Goal: Task Accomplishment & Management: Use online tool/utility

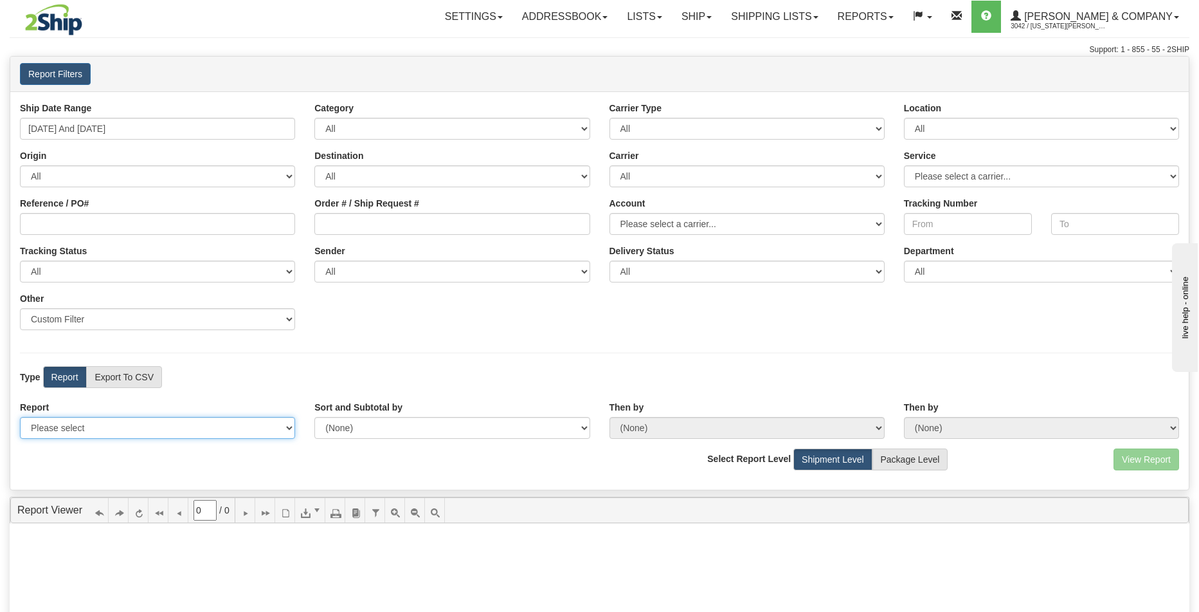
click at [100, 432] on select "Please select 1 Line Shipment Report Address Detail Basic Shipment Overview Can…" at bounding box center [157, 428] width 275 height 22
select select "Users\Tracking Detail.trdx"
click at [20, 417] on select "Please select 1 Line Shipment Report Address Detail Basic Shipment Overview Can…" at bounding box center [157, 428] width 275 height 22
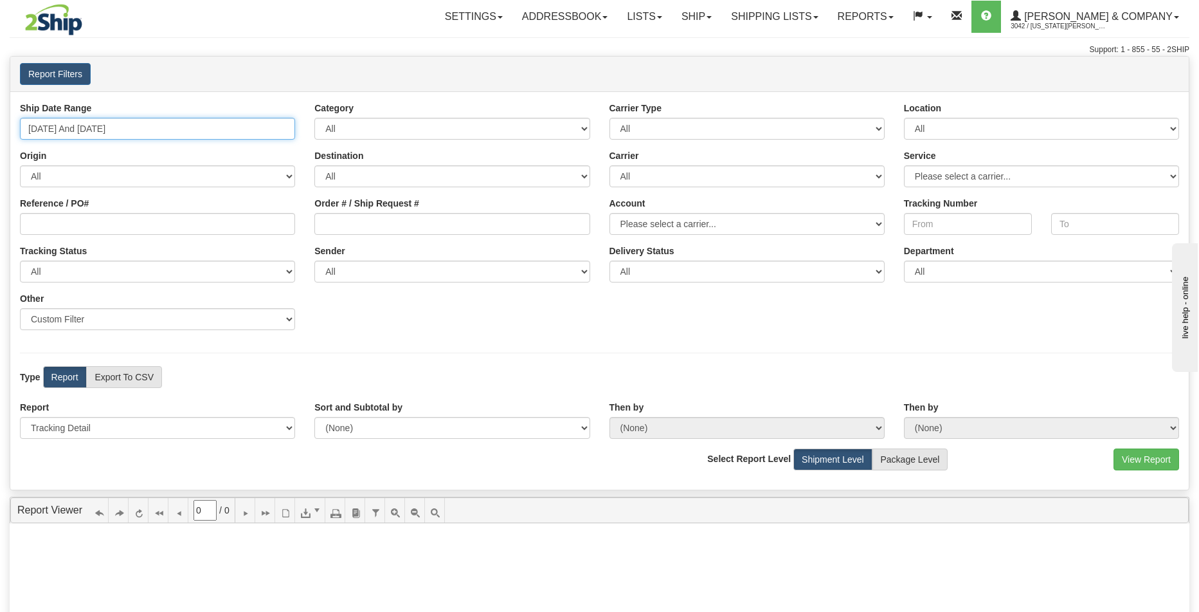
click at [262, 125] on input "[DATE] And [DATE]" at bounding box center [157, 129] width 275 height 22
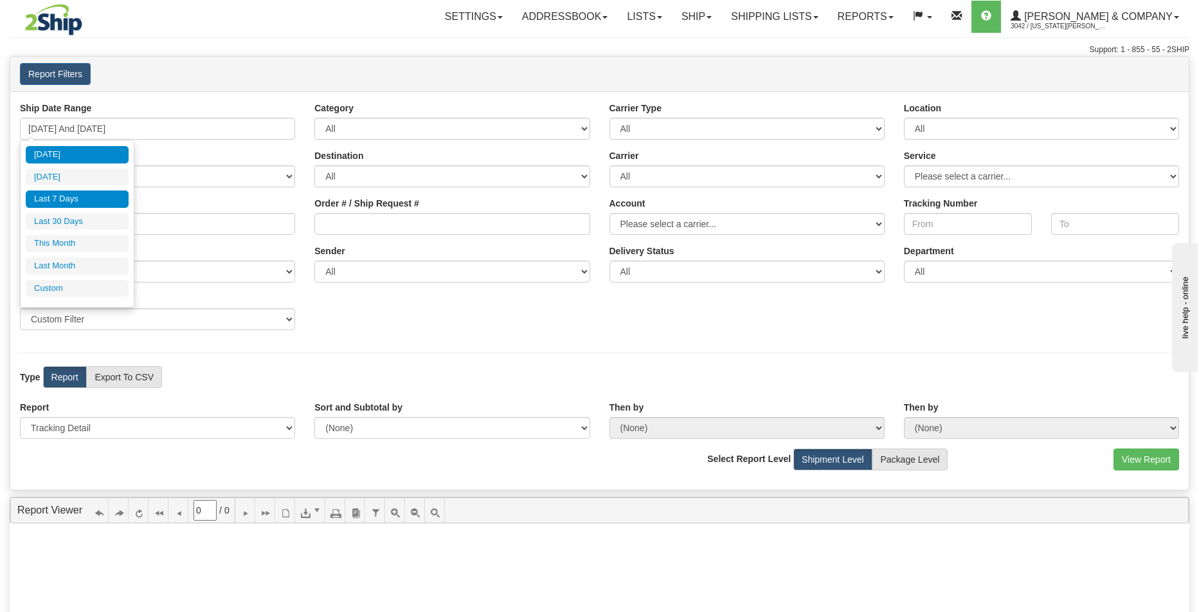
click at [95, 161] on li "[DATE]" at bounding box center [77, 154] width 103 height 17
click at [142, 127] on input "08/27/2025 And 08/27/2025" at bounding box center [157, 129] width 275 height 22
click at [98, 226] on li "Last 30 Days" at bounding box center [77, 221] width 103 height 17
type input "[DATE] And [DATE]"
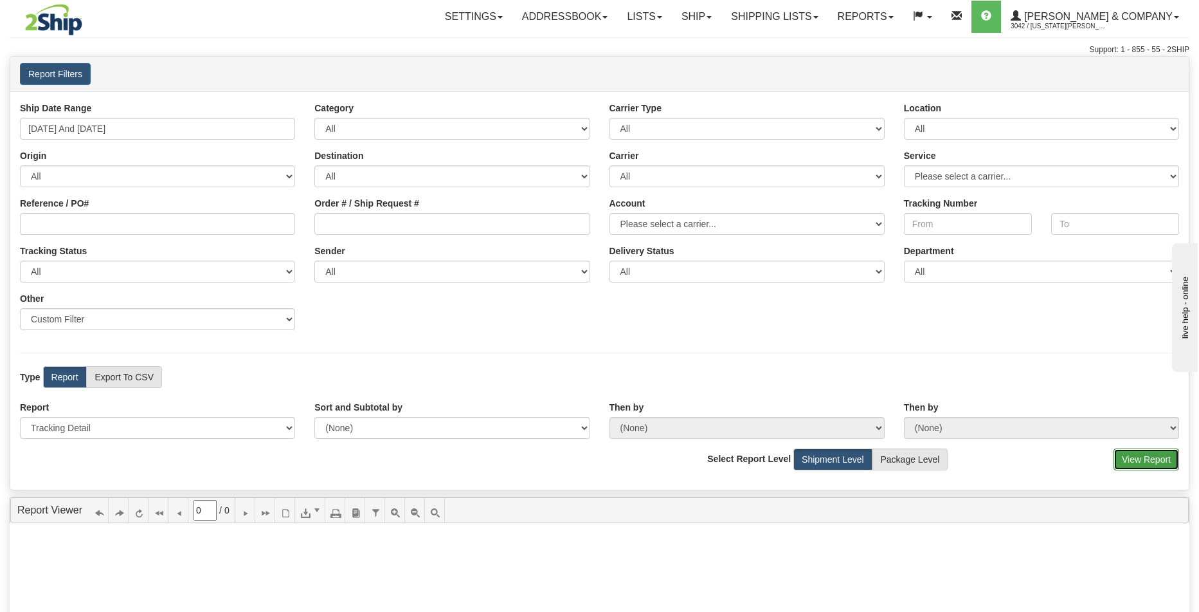
click at [1172, 463] on button "View Report" at bounding box center [1147, 459] width 66 height 22
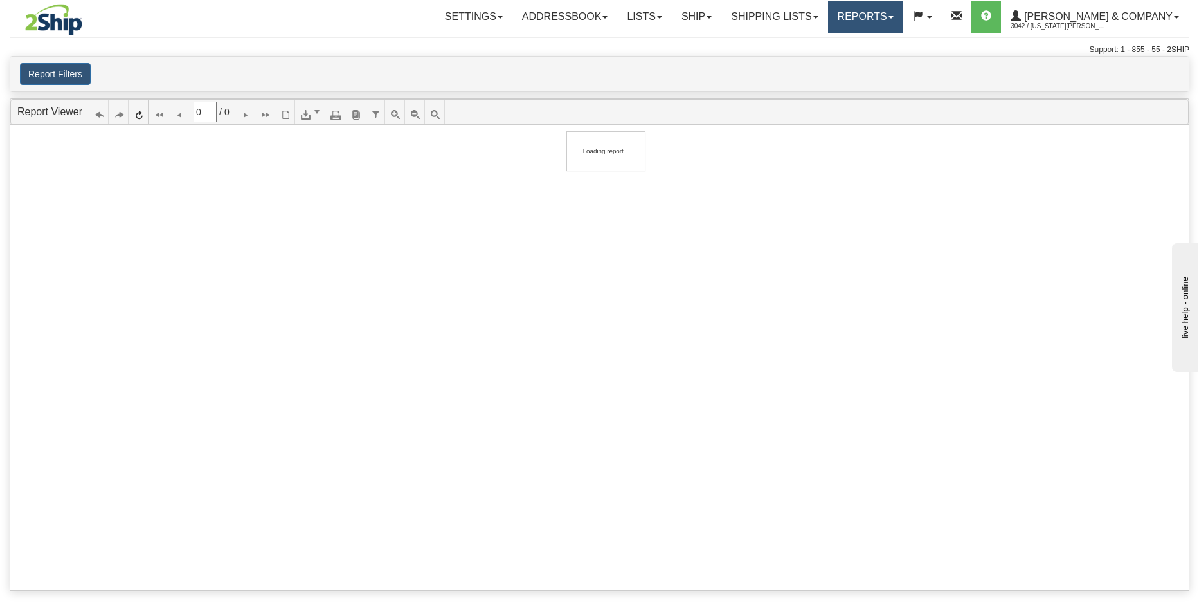
click at [904, 15] on link "Reports" at bounding box center [865, 17] width 75 height 32
click at [903, 48] on link "Standard" at bounding box center [844, 45] width 118 height 17
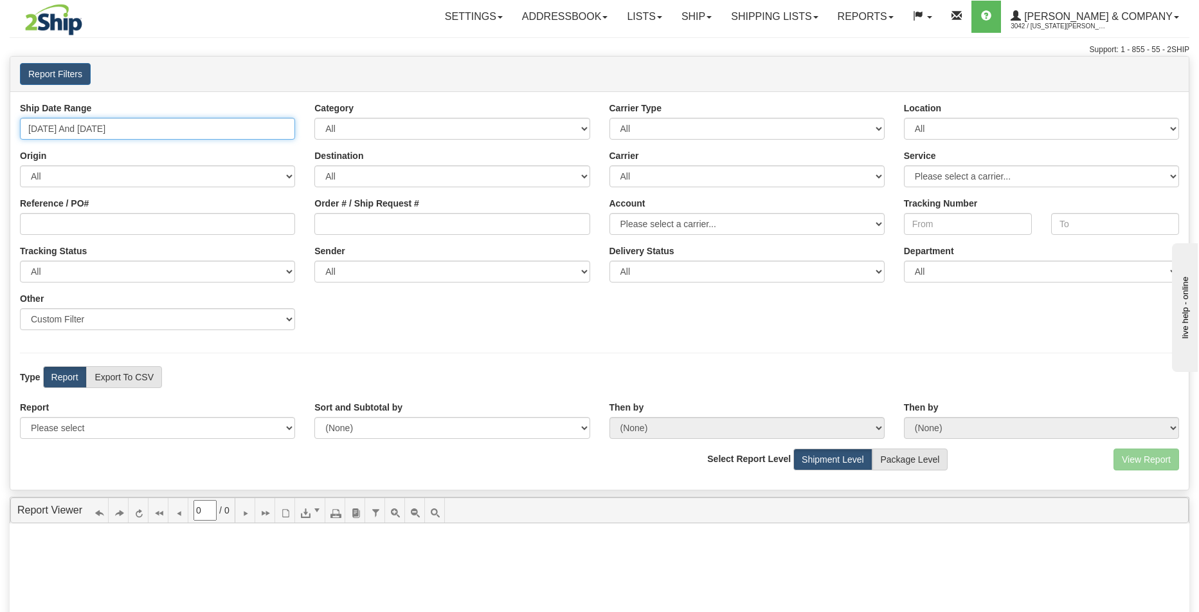
click at [241, 129] on input "[DATE] And [DATE]" at bounding box center [157, 129] width 275 height 22
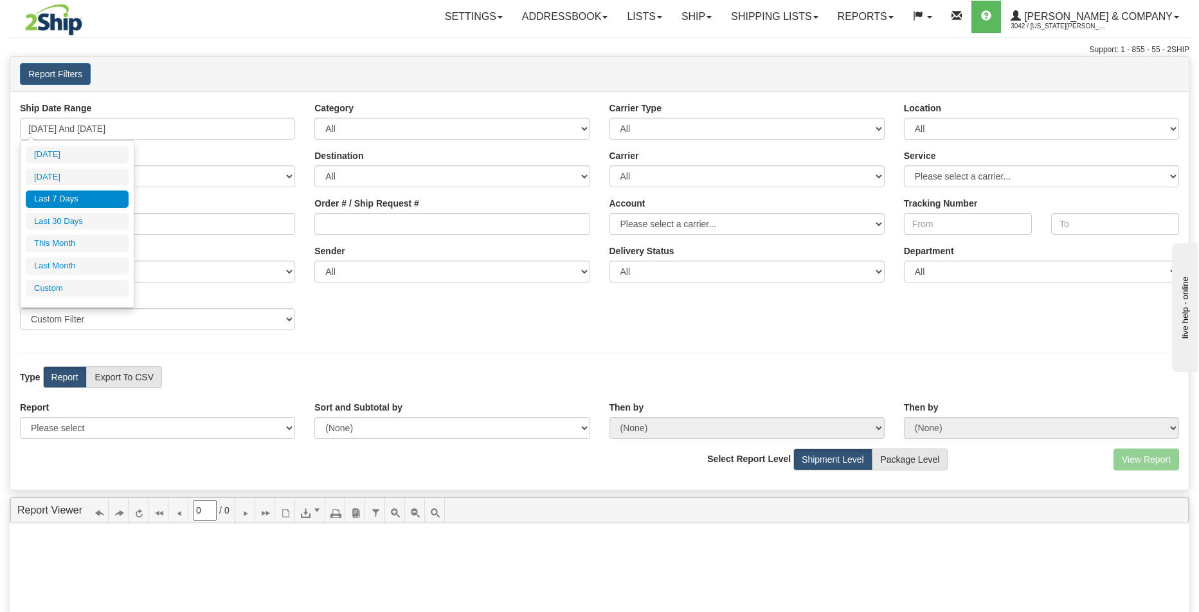
click at [85, 229] on li "Last 30 Days" at bounding box center [77, 221] width 103 height 17
type input "[DATE] And [DATE]"
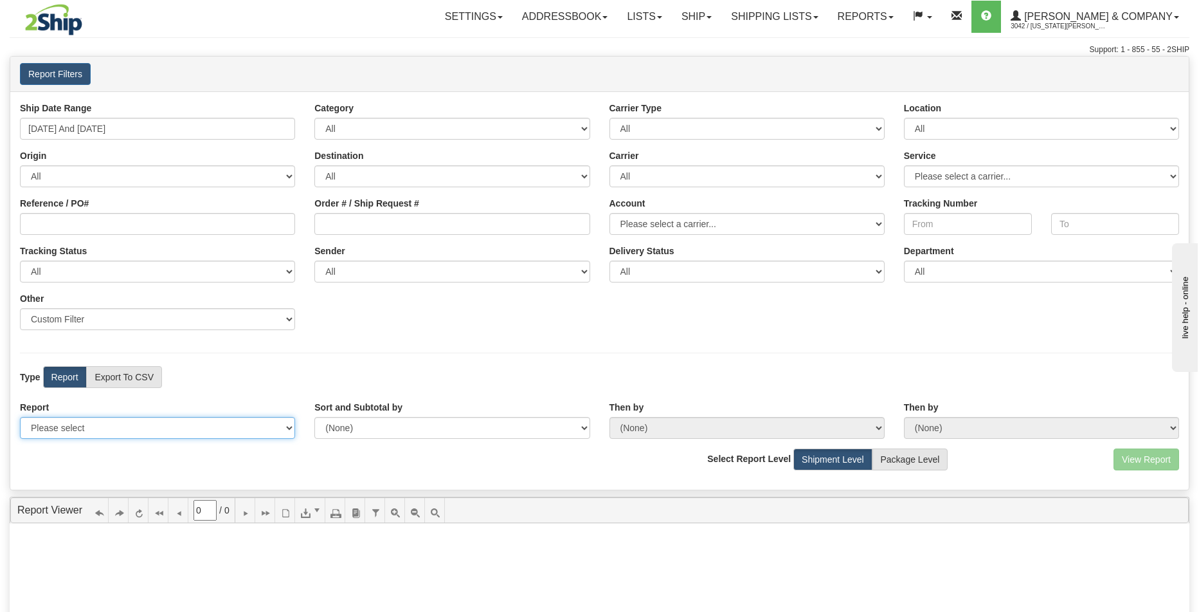
click at [105, 422] on select "Please select 1 Line Shipment Report Address Detail Basic Shipment Overview Can…" at bounding box center [157, 428] width 275 height 22
select select "Users\Tracking Detail.trdx"
click at [20, 417] on select "Please select 1 Line Shipment Report Address Detail Basic Shipment Overview Can…" at bounding box center [157, 428] width 275 height 22
click at [1142, 456] on button "View Report" at bounding box center [1147, 459] width 66 height 22
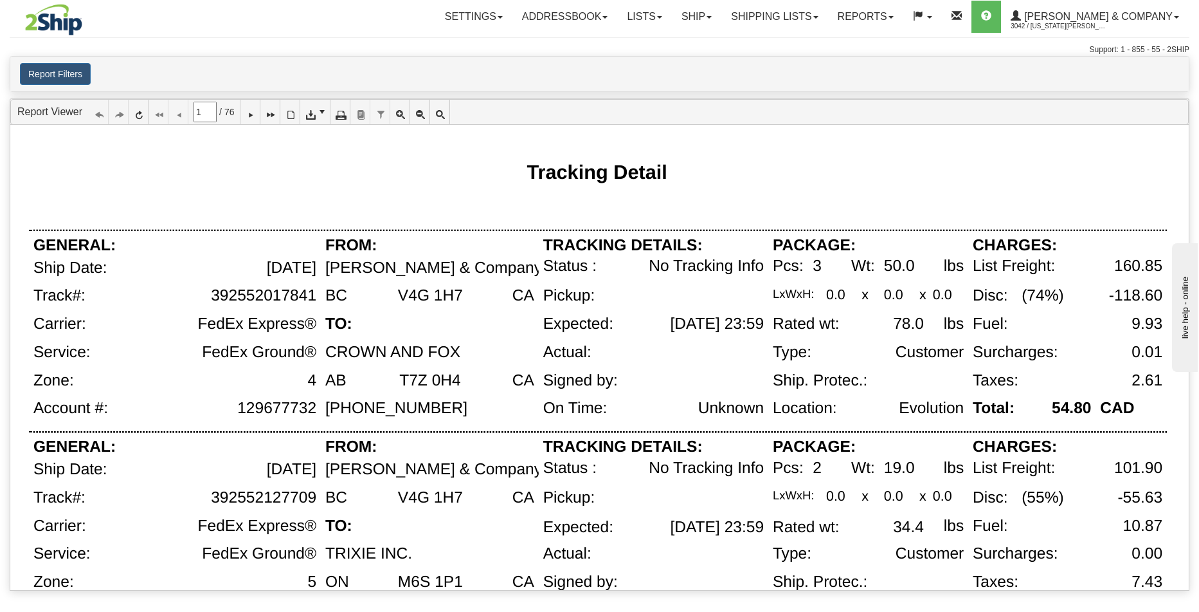
click at [441, 221] on div at bounding box center [598, 214] width 1138 height 30
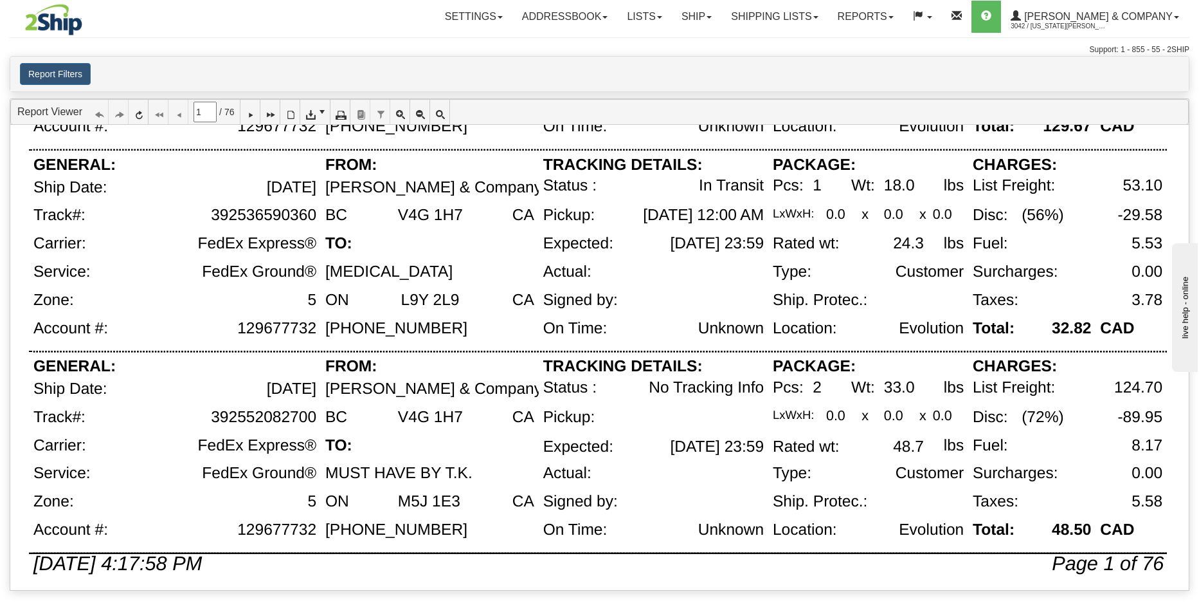
scroll to position [897, 0]
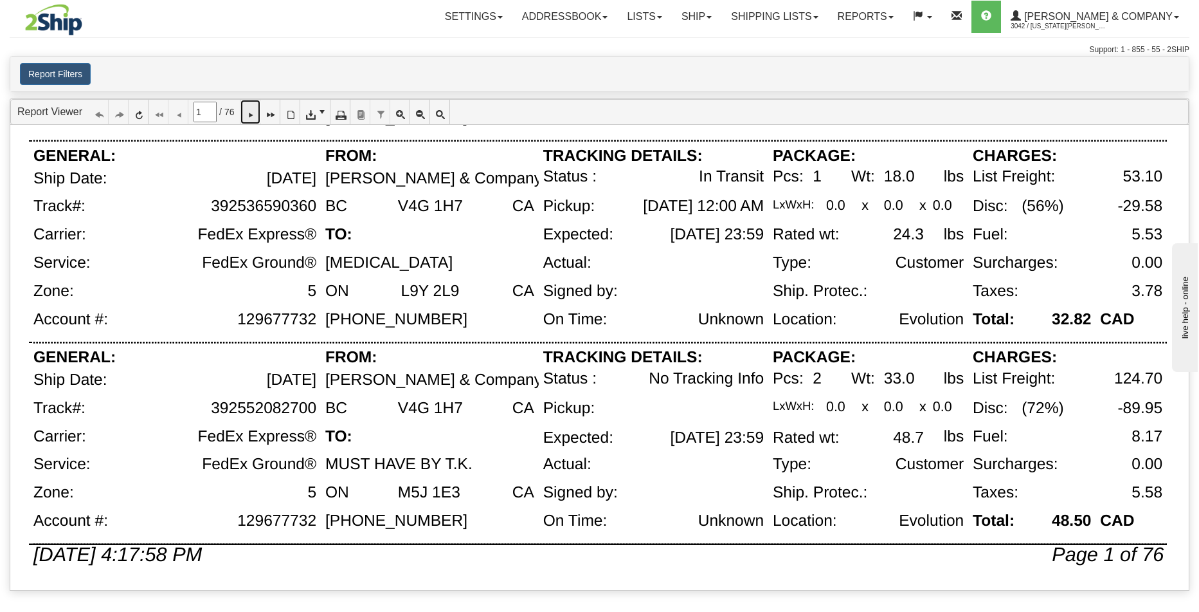
click at [255, 109] on icon at bounding box center [250, 111] width 9 height 9
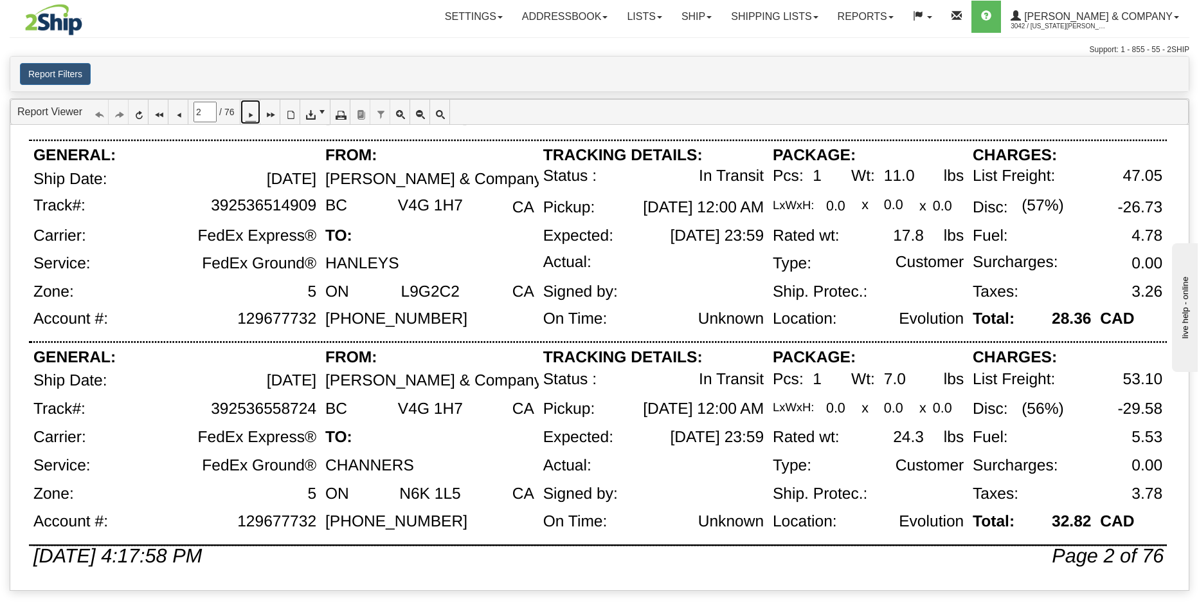
scroll to position [841, 0]
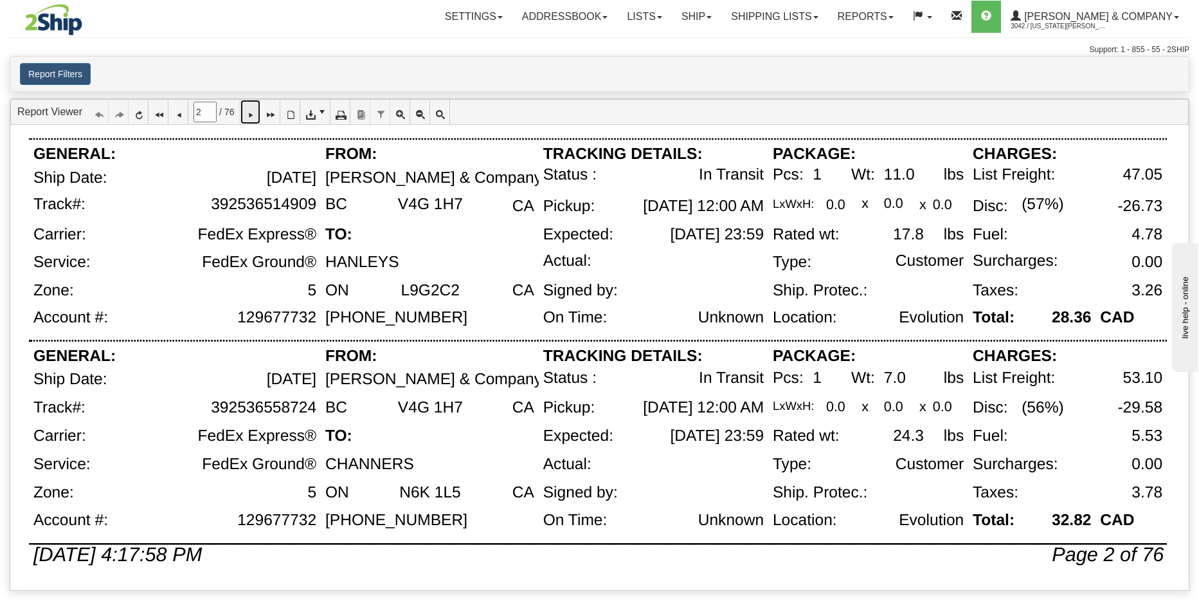
click at [252, 115] on link at bounding box center [251, 112] width 20 height 24
click at [255, 113] on icon at bounding box center [250, 111] width 9 height 9
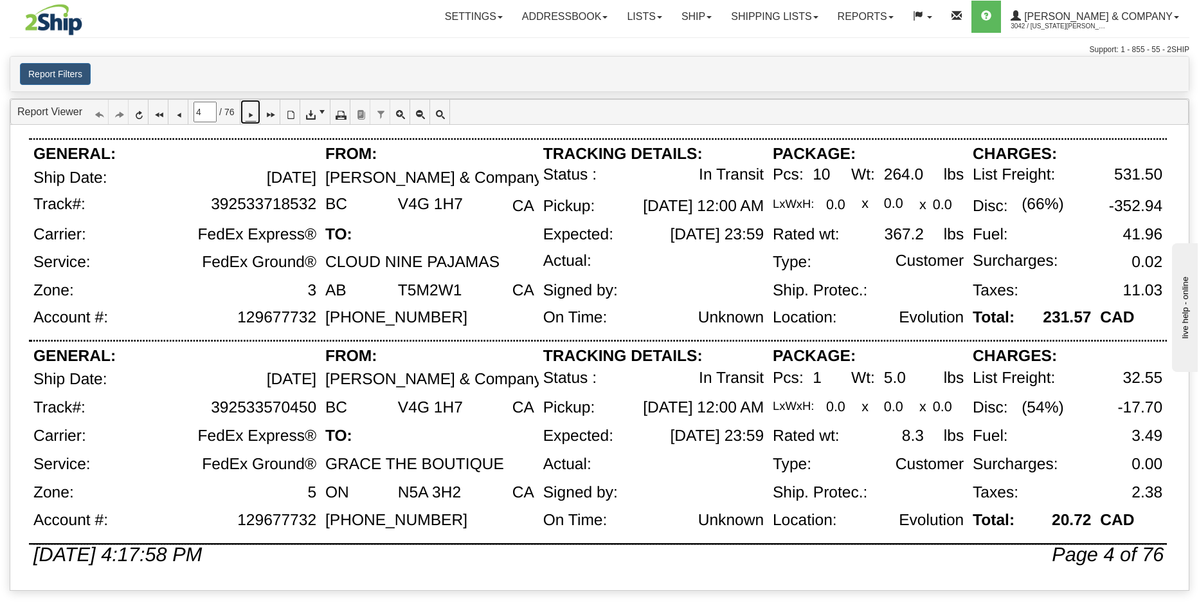
scroll to position [839, 0]
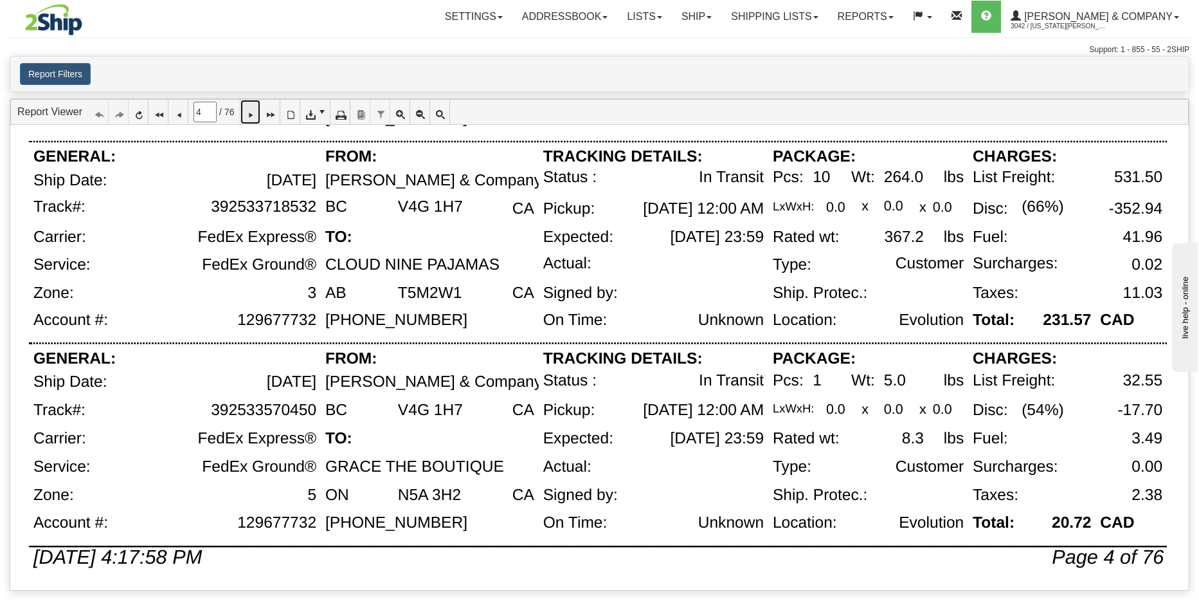
click at [255, 116] on icon at bounding box center [250, 111] width 9 height 9
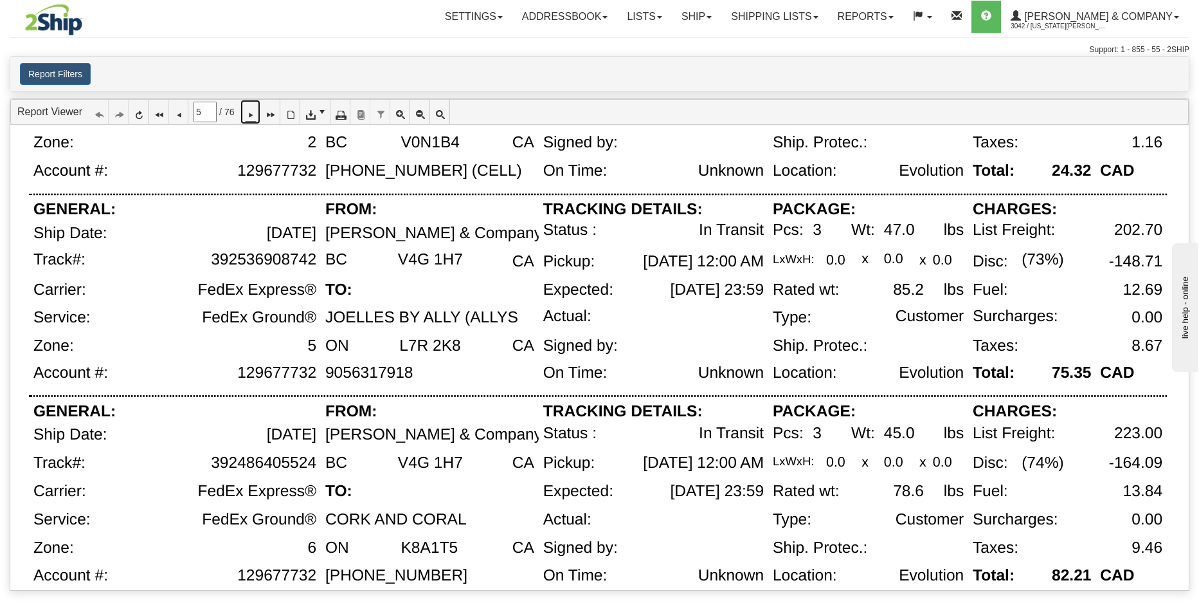
scroll to position [841, 0]
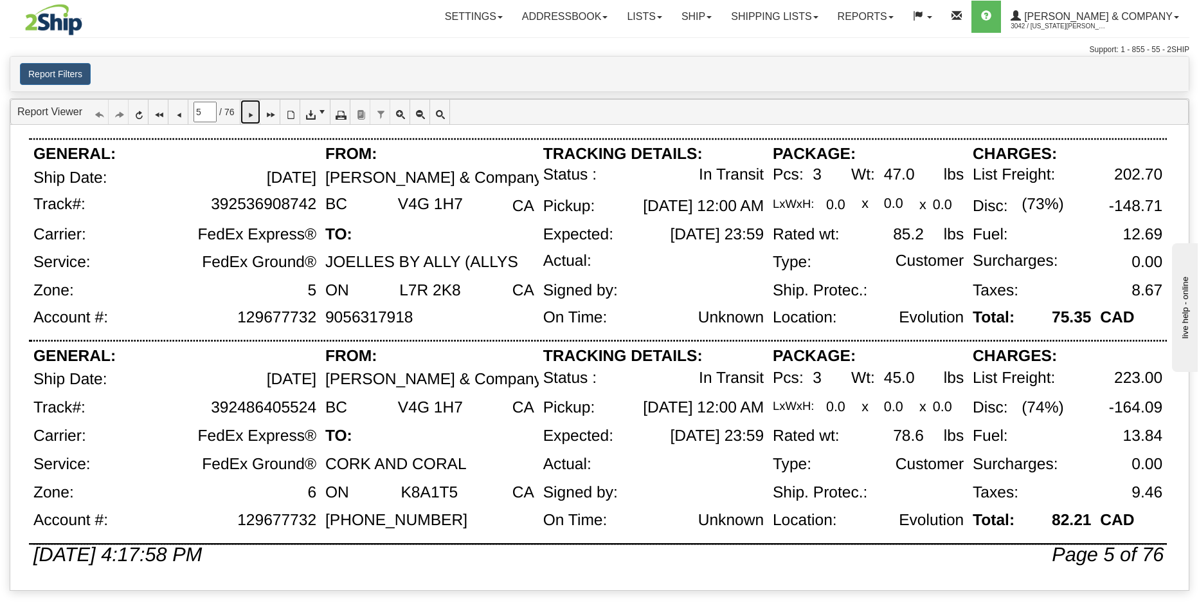
click at [255, 110] on icon at bounding box center [250, 111] width 9 height 9
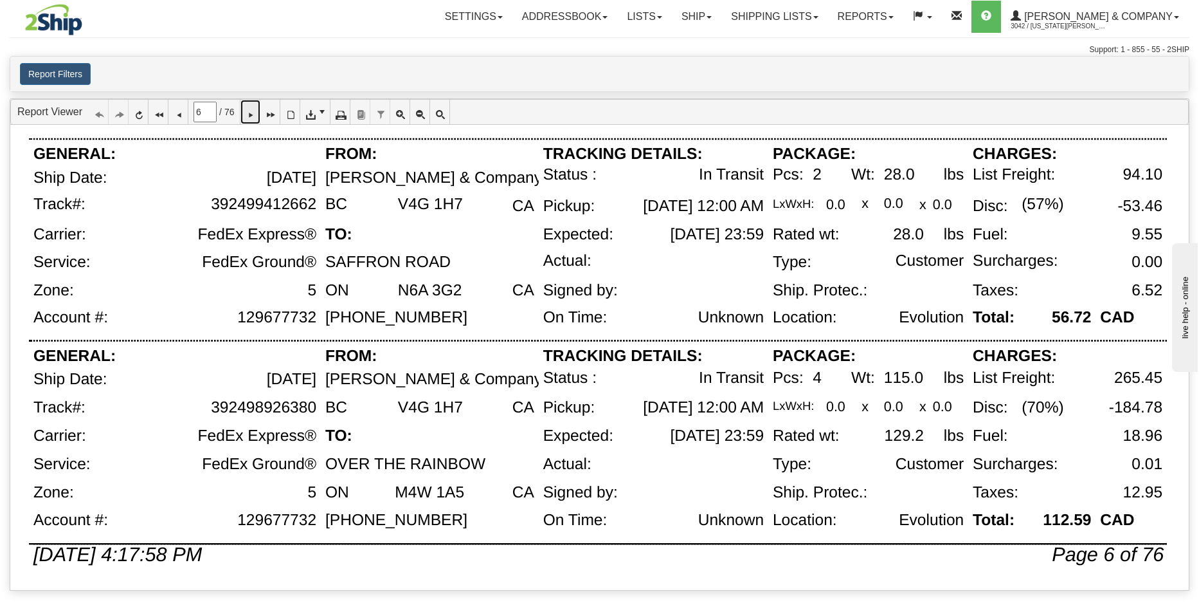
click at [255, 112] on icon at bounding box center [250, 111] width 9 height 9
click at [255, 116] on icon at bounding box center [250, 111] width 9 height 9
click at [255, 112] on icon at bounding box center [250, 111] width 9 height 9
click at [255, 116] on icon at bounding box center [250, 111] width 9 height 9
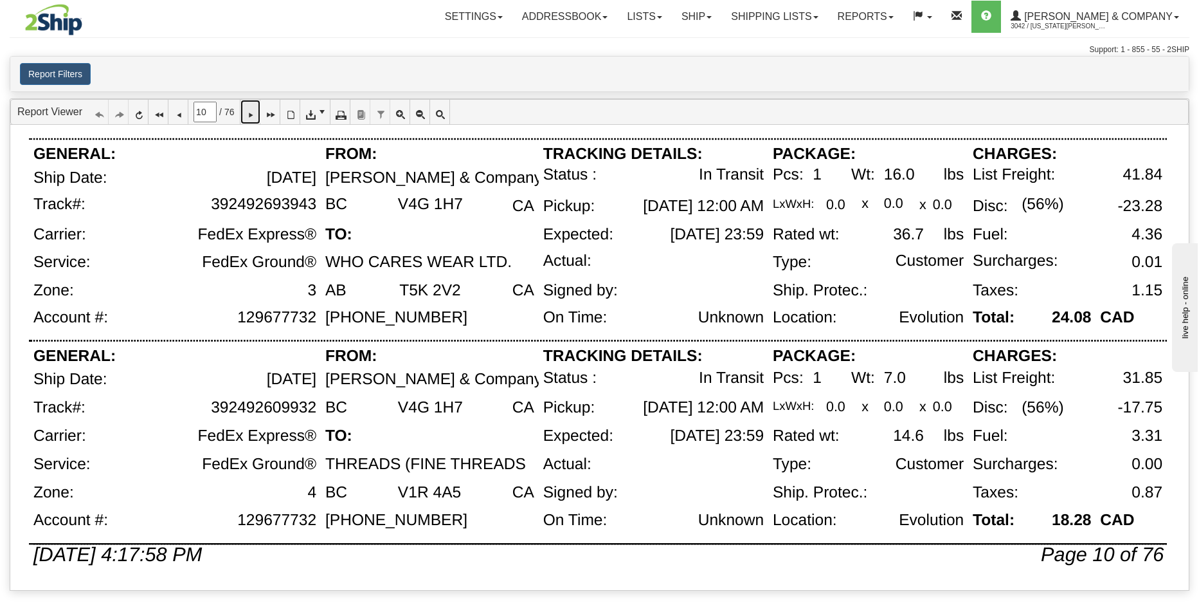
click at [260, 121] on link at bounding box center [251, 112] width 20 height 24
click at [255, 114] on icon at bounding box center [250, 111] width 9 height 9
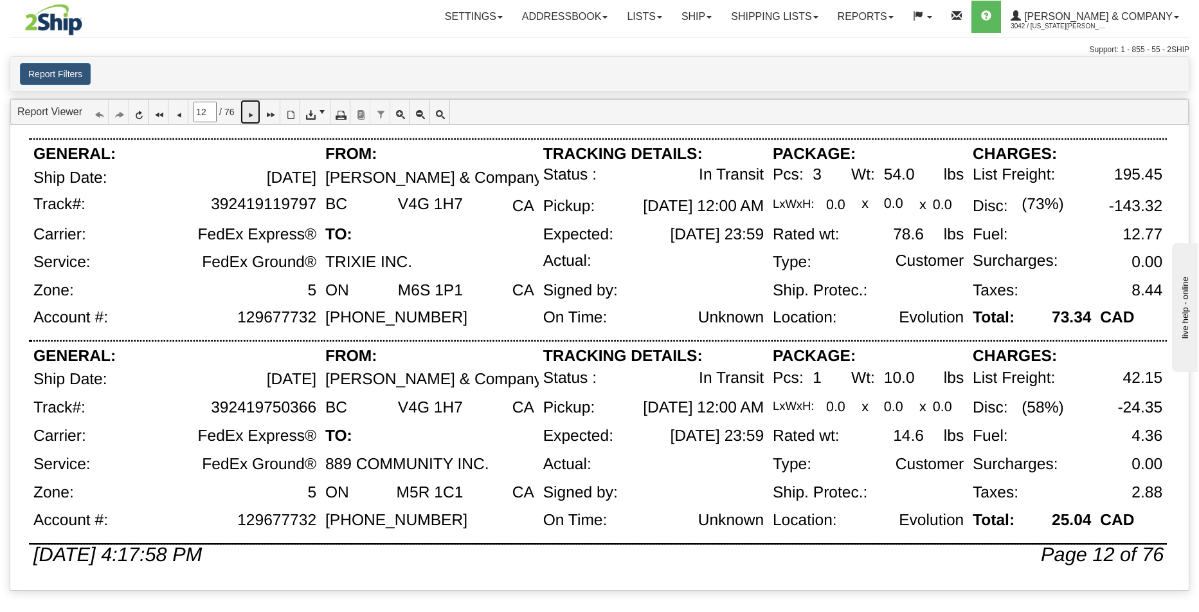
click at [255, 114] on icon at bounding box center [250, 111] width 9 height 9
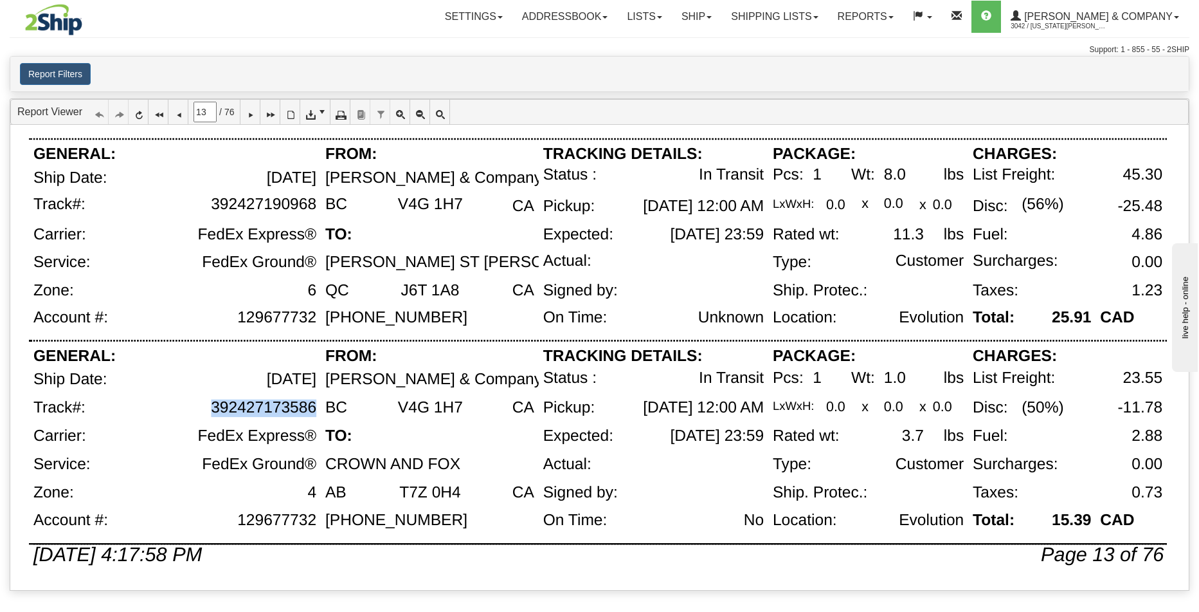
drag, startPoint x: 315, startPoint y: 412, endPoint x: 206, endPoint y: 412, distance: 109.3
click at [206, 412] on div "392427173586" at bounding box center [208, 413] width 225 height 28
copy div "392427173586"
click at [255, 116] on icon at bounding box center [250, 111] width 9 height 9
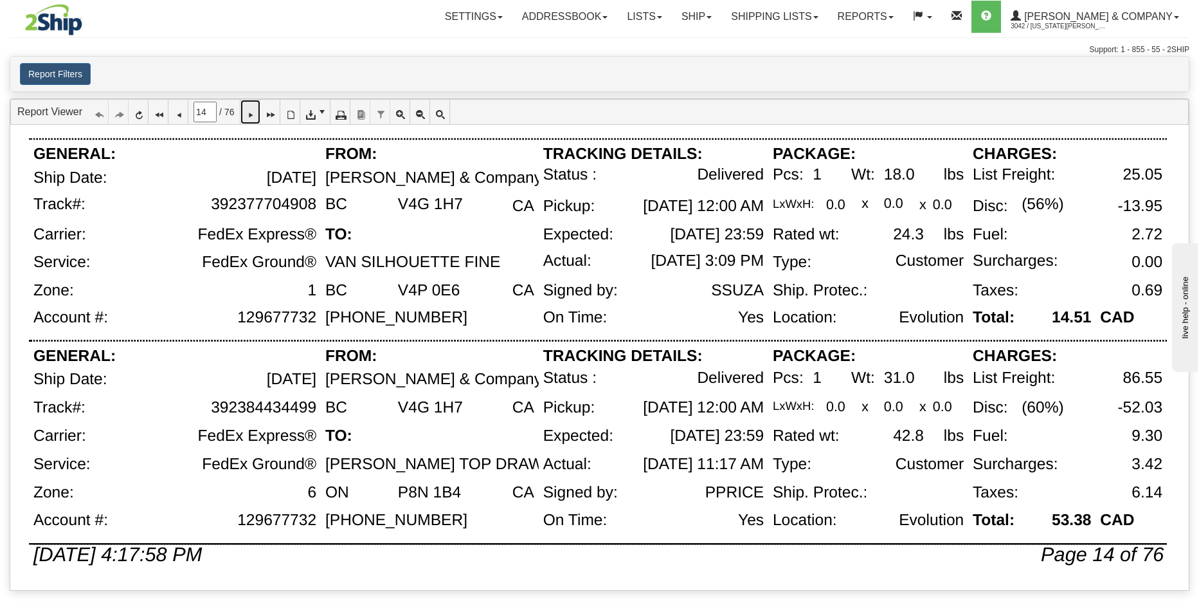
click at [255, 114] on icon at bounding box center [250, 111] width 9 height 9
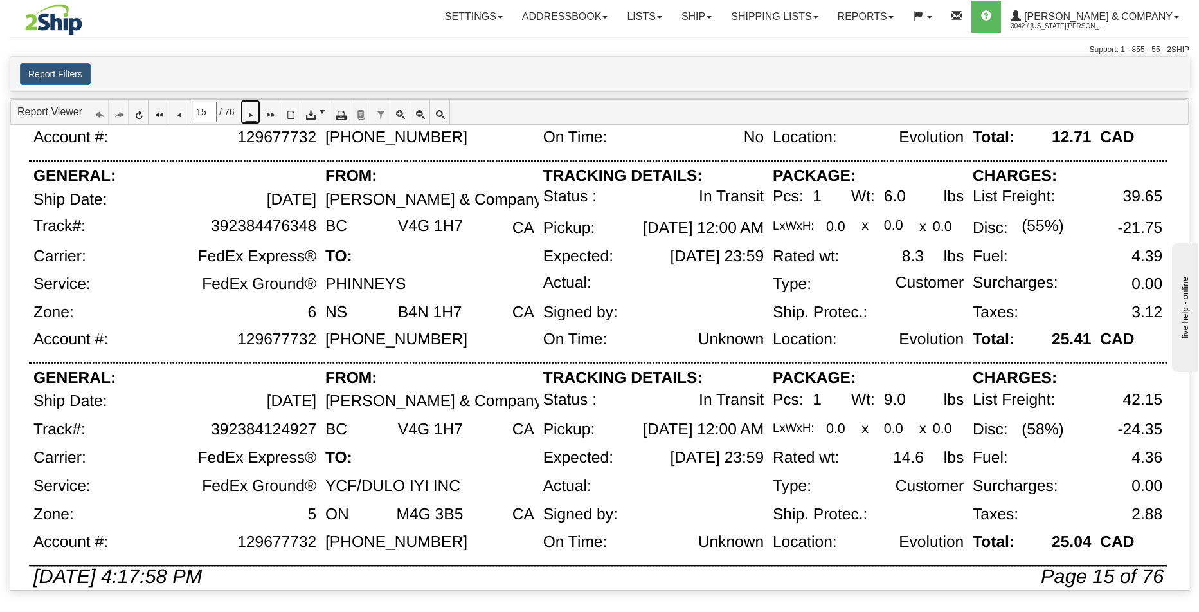
scroll to position [820, 0]
click at [255, 116] on icon at bounding box center [250, 111] width 9 height 9
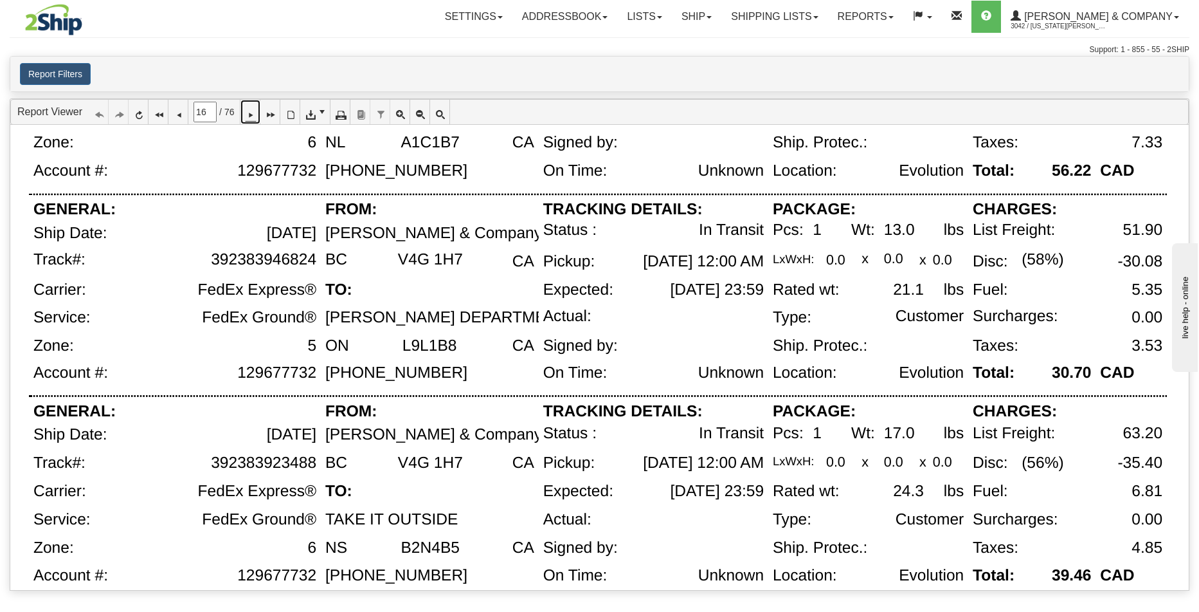
scroll to position [841, 0]
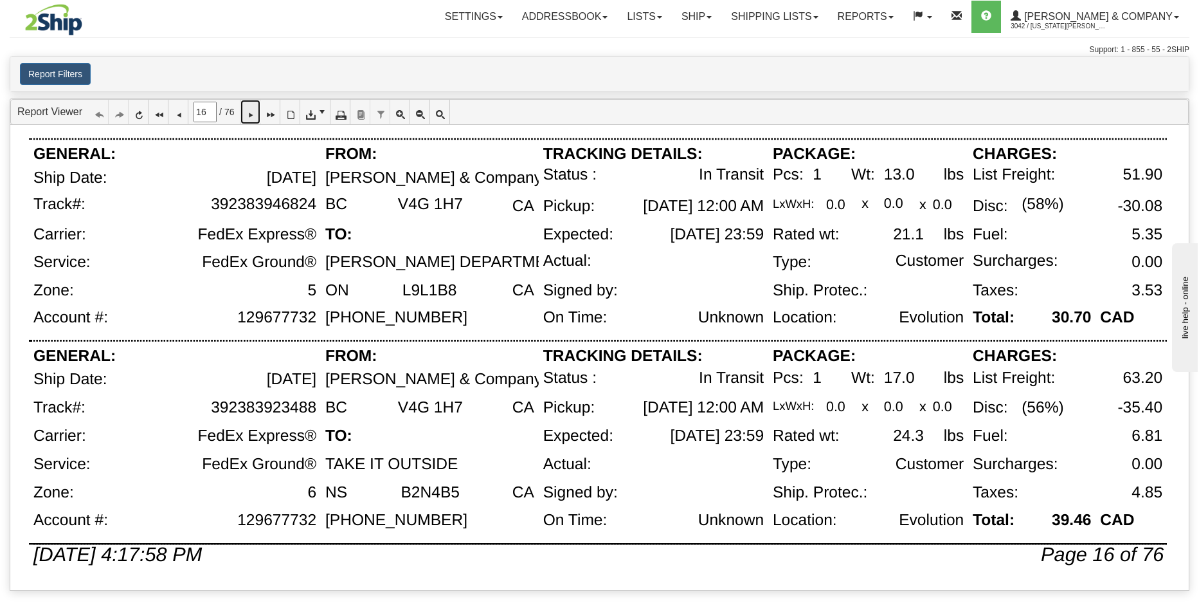
click at [255, 116] on icon at bounding box center [250, 111] width 9 height 9
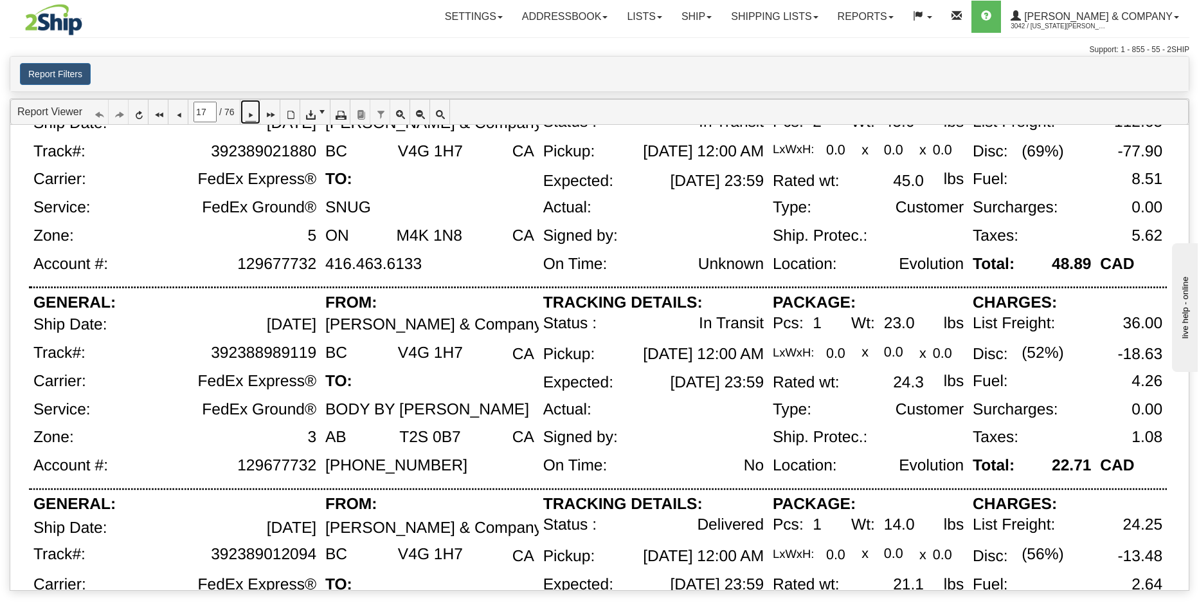
scroll to position [540, 0]
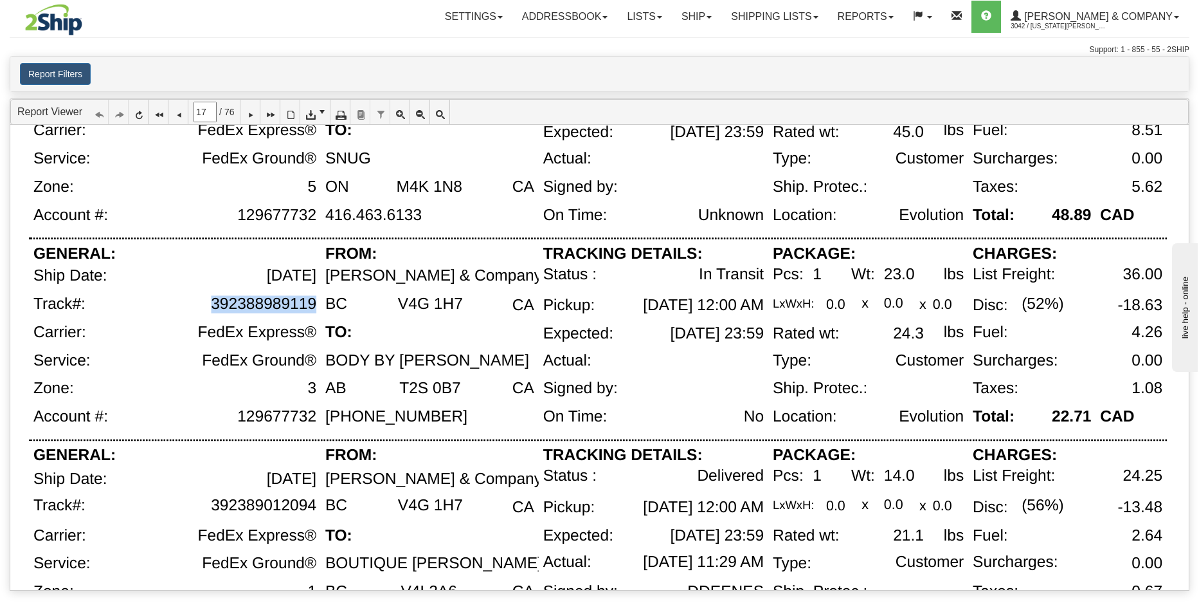
click at [316, 305] on div "392388989119" at bounding box center [208, 309] width 225 height 28
copy div "392388989119"
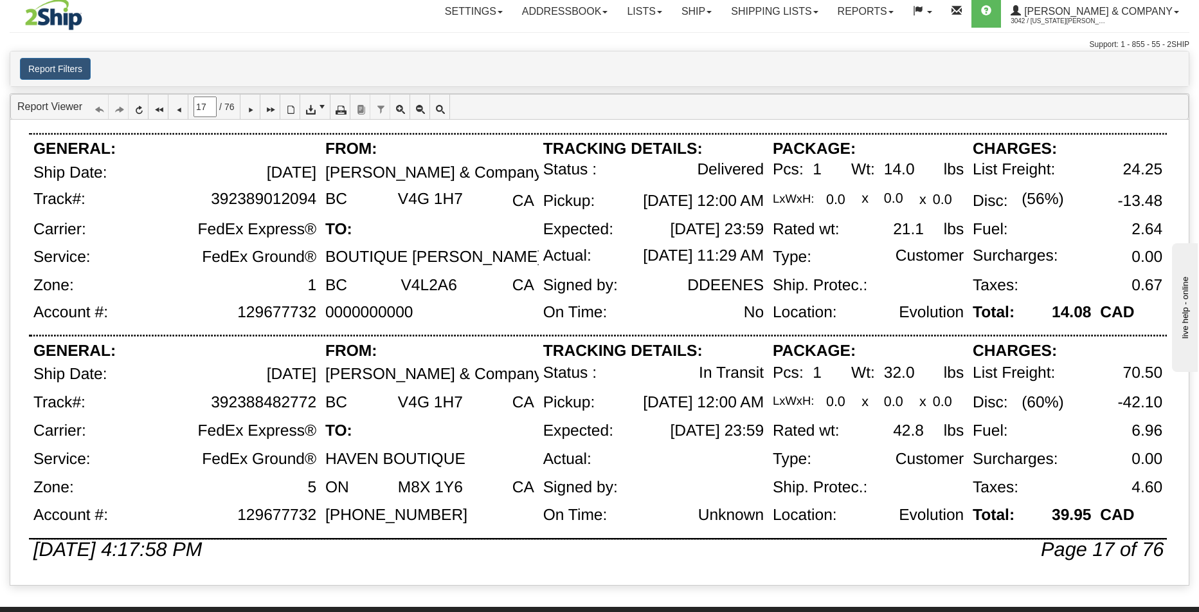
scroll to position [8, 0]
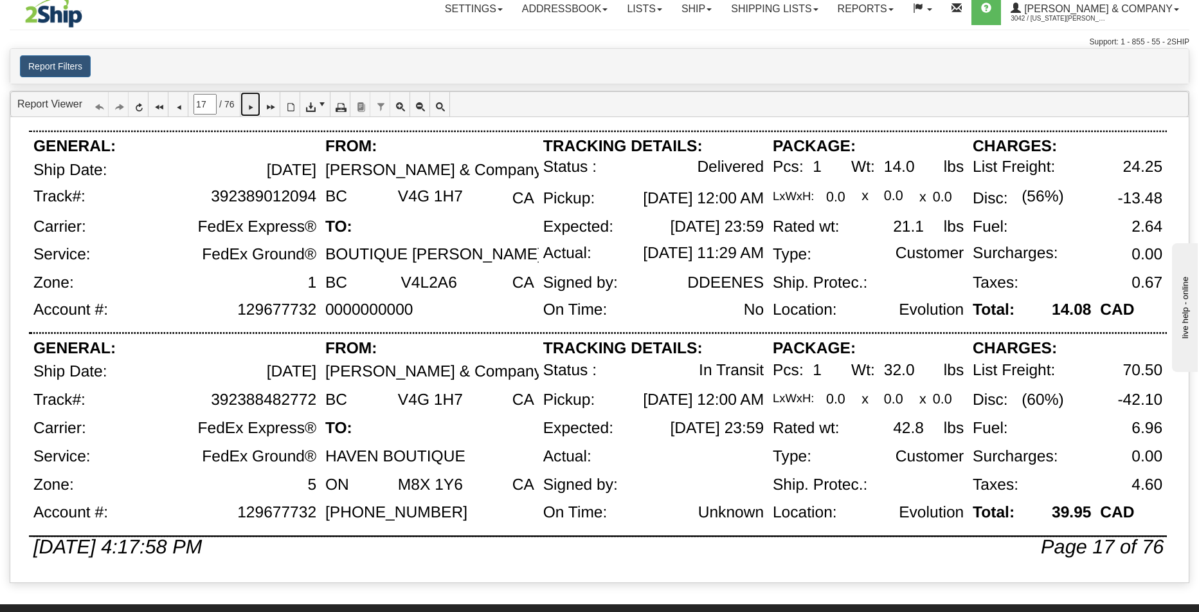
click at [255, 107] on icon at bounding box center [250, 104] width 9 height 9
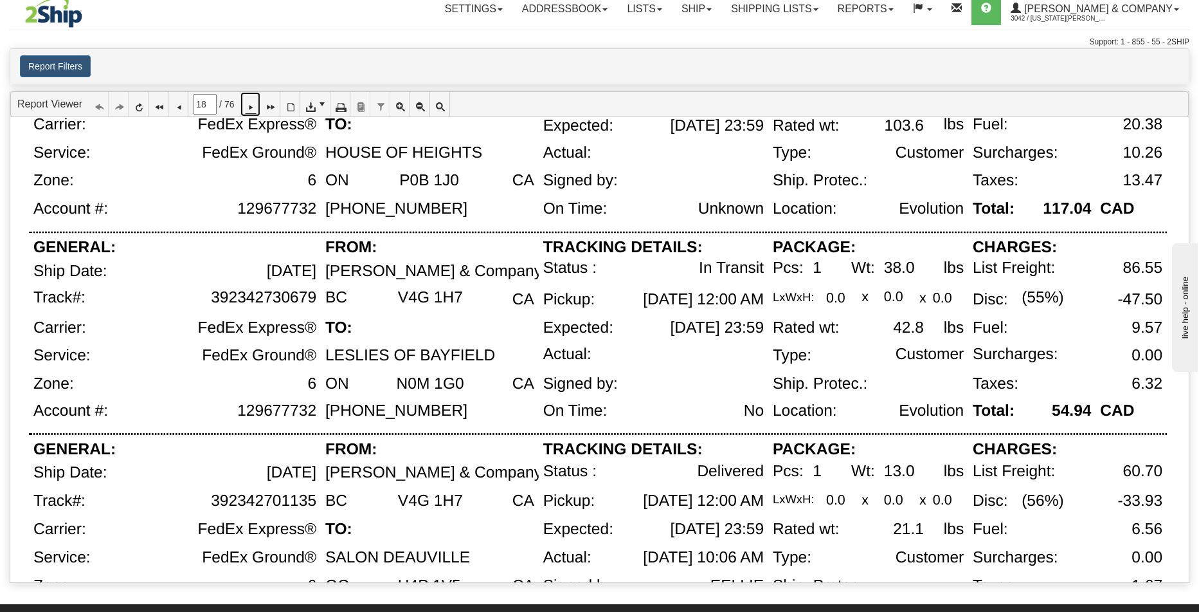
scroll to position [741, 0]
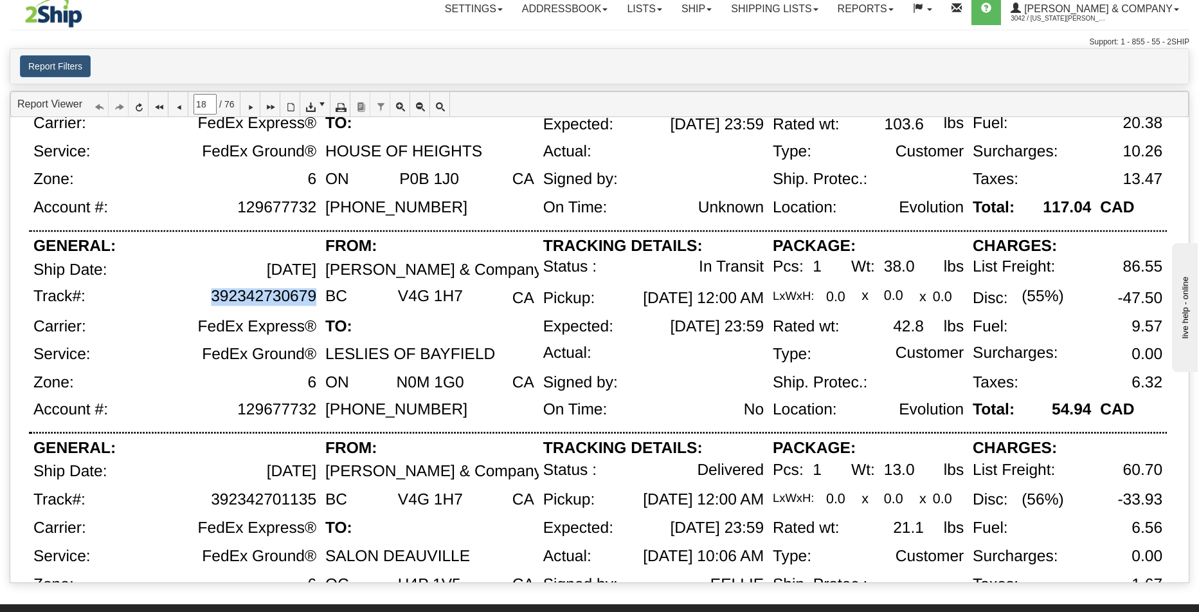
drag, startPoint x: 315, startPoint y: 297, endPoint x: 213, endPoint y: 298, distance: 102.3
click at [213, 298] on div "392342730679" at bounding box center [263, 296] width 105 height 18
copy div "392342730679"
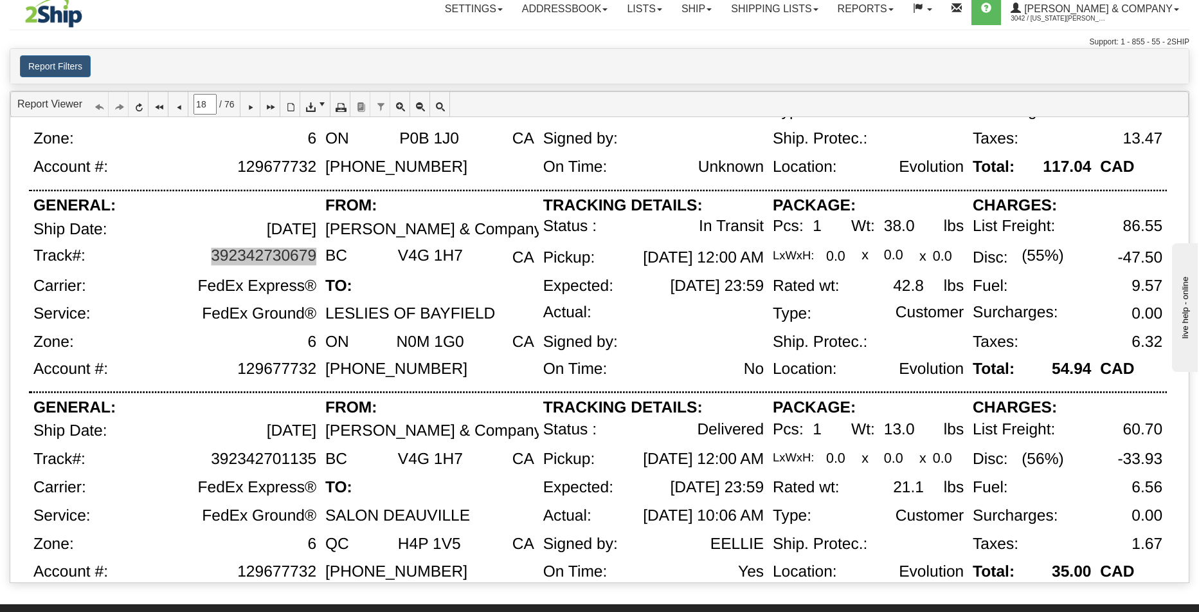
scroll to position [841, 0]
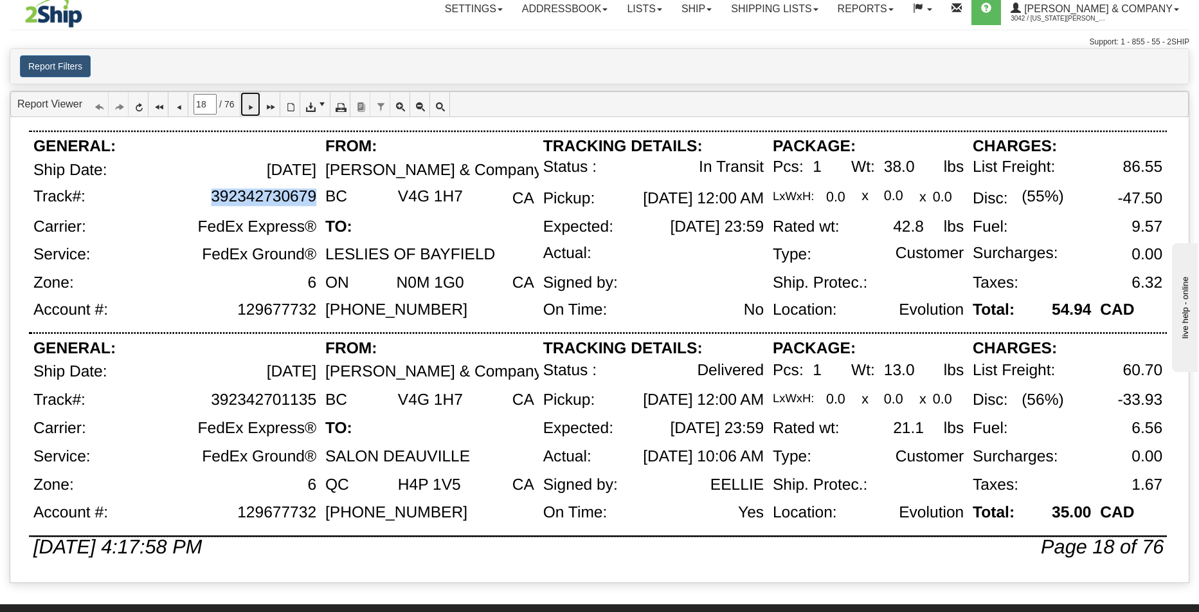
click at [255, 104] on icon at bounding box center [250, 104] width 9 height 9
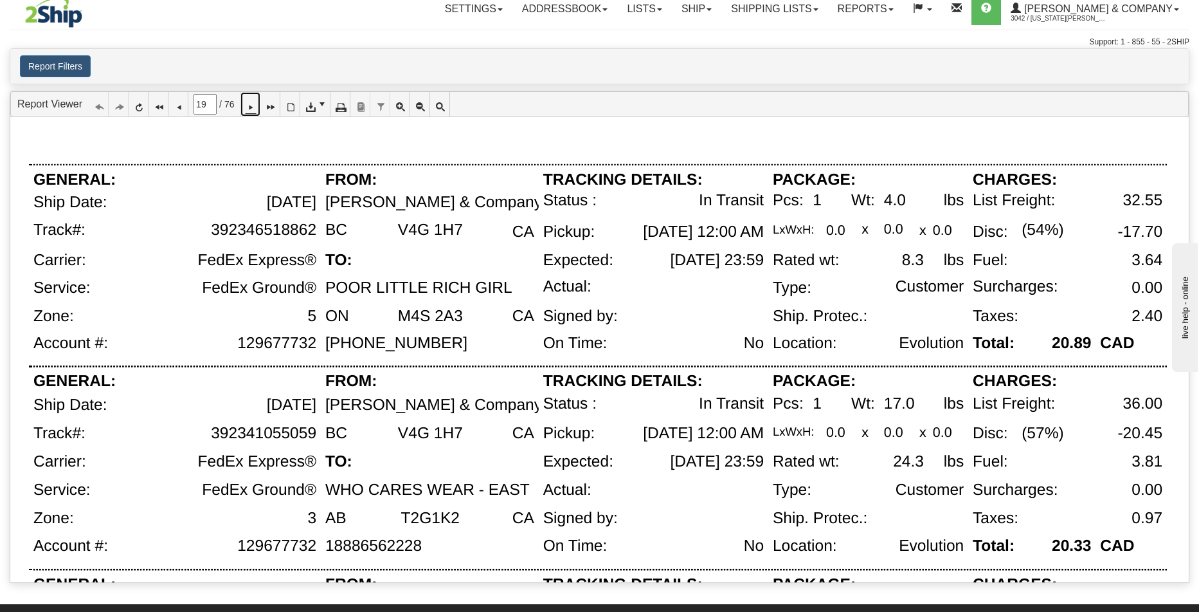
scroll to position [5, 0]
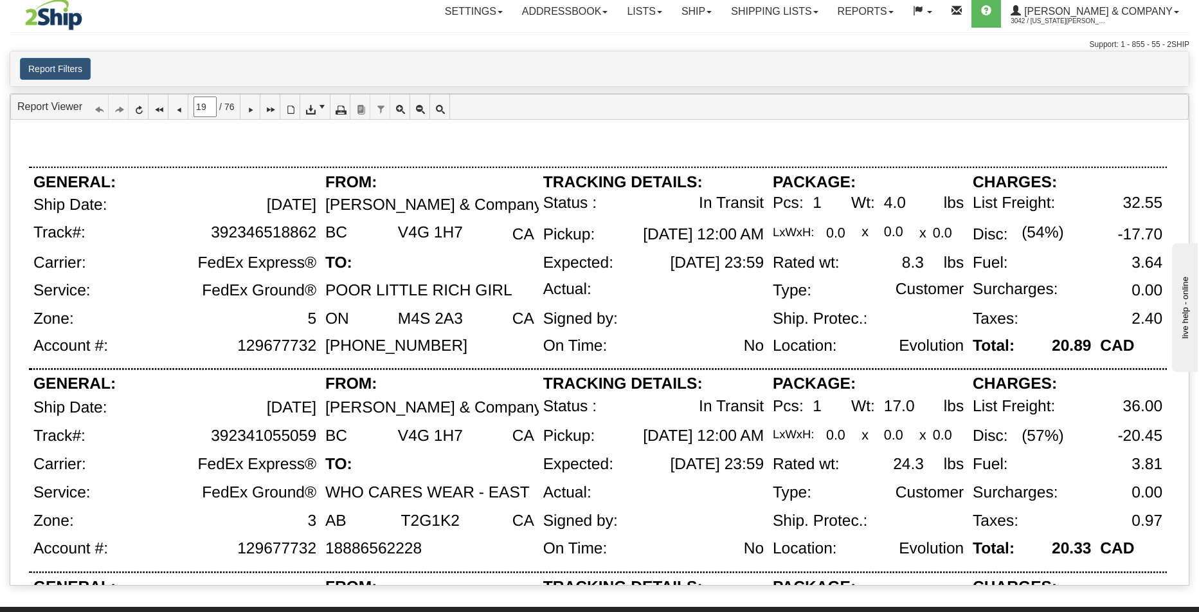
click at [292, 266] on div "FedEx Express®" at bounding box center [256, 263] width 119 height 18
drag, startPoint x: 314, startPoint y: 235, endPoint x: 212, endPoint y: 230, distance: 103.0
click at [212, 230] on div "392346518862" at bounding box center [263, 233] width 105 height 18
copy div "392346518862"
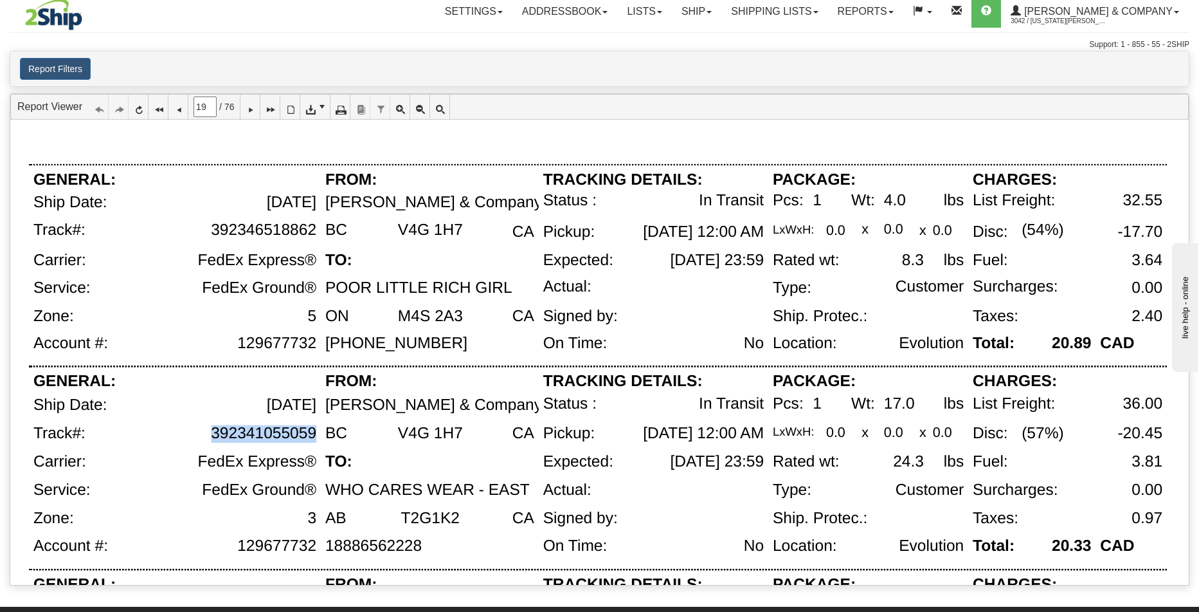
click at [316, 437] on div "392341055059" at bounding box center [208, 438] width 225 height 28
copy div "392341055059"
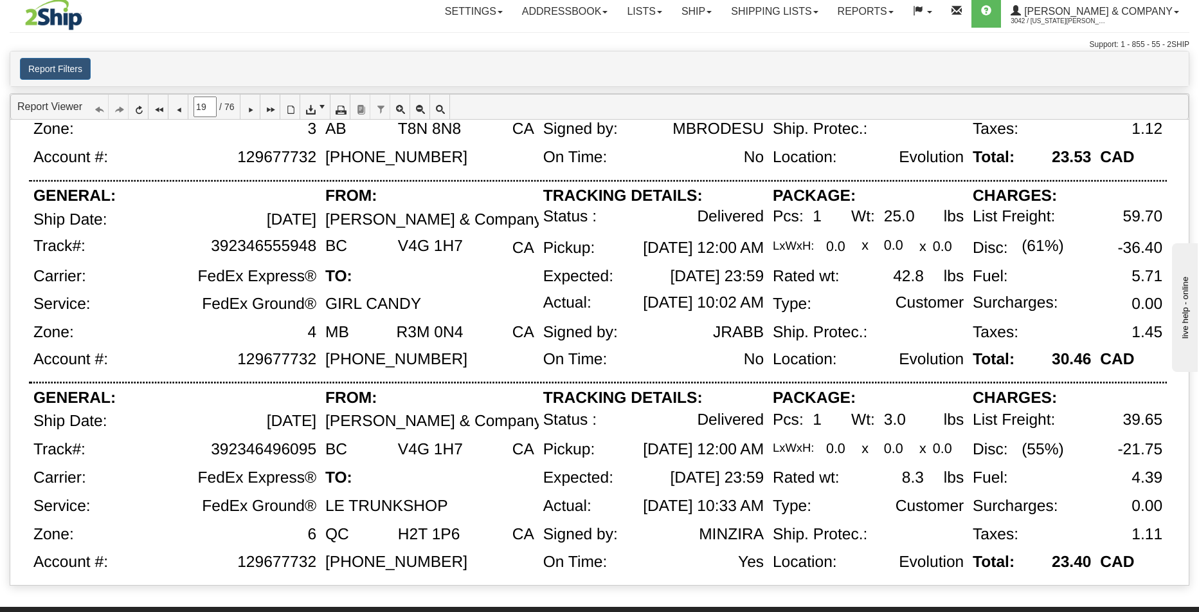
scroll to position [841, 0]
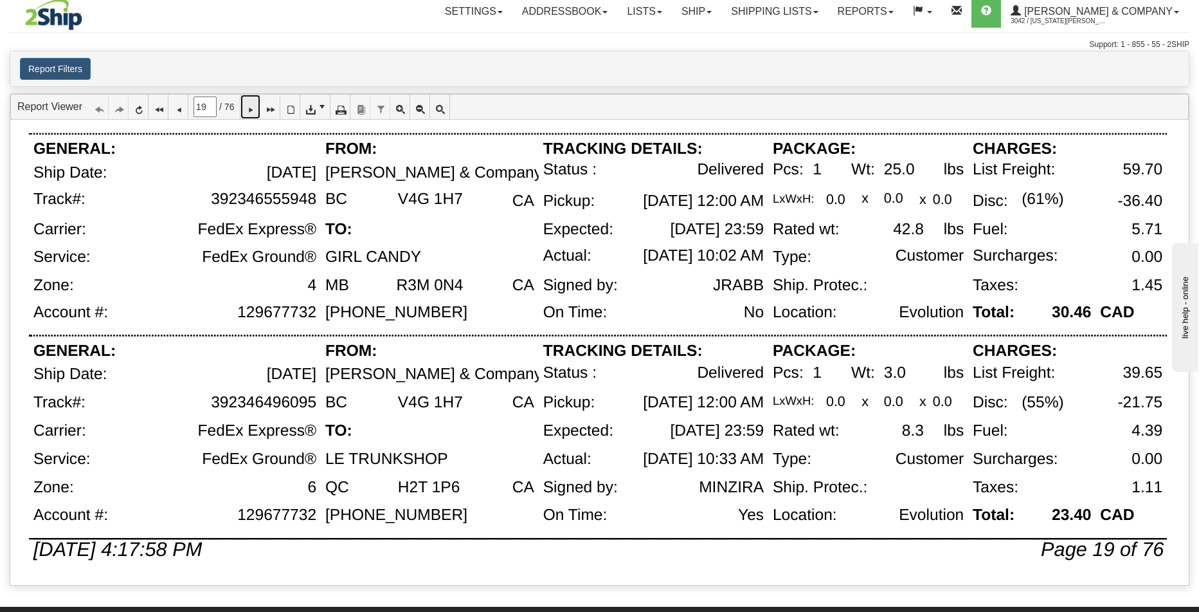
click at [255, 111] on icon at bounding box center [250, 106] width 9 height 9
click at [251, 111] on link at bounding box center [251, 107] width 20 height 24
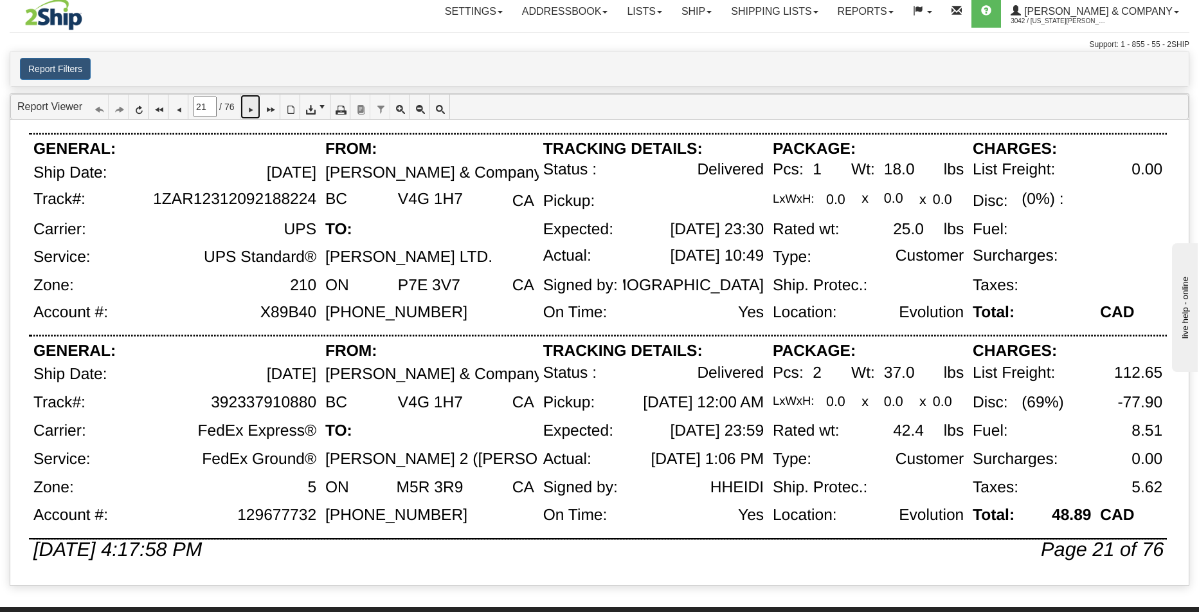
click at [255, 107] on icon at bounding box center [250, 106] width 9 height 9
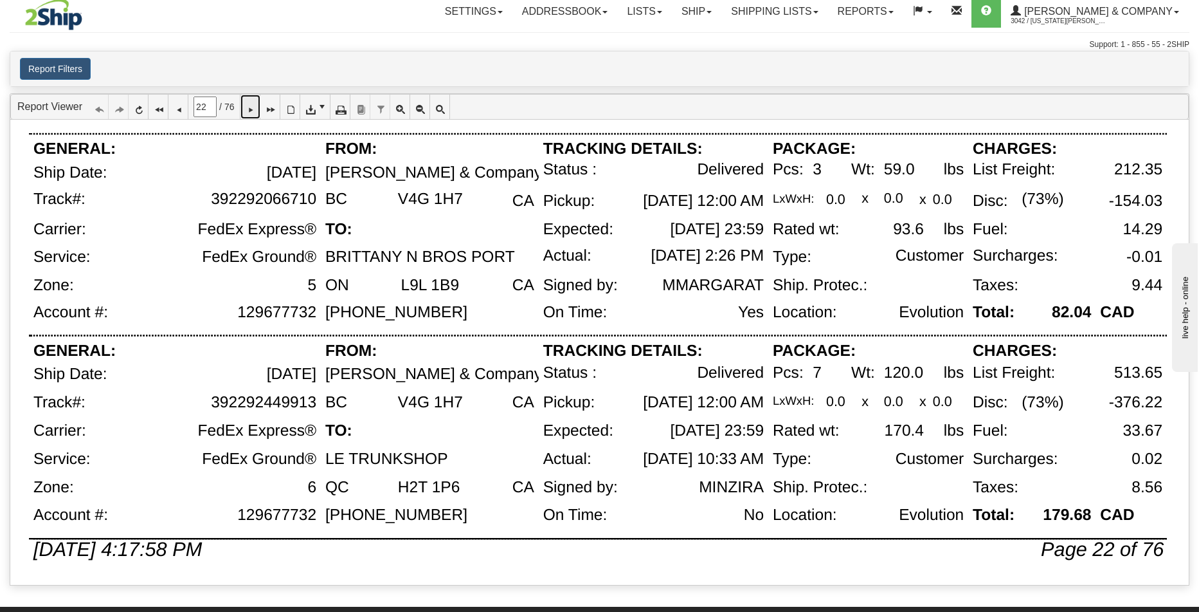
click at [255, 111] on icon at bounding box center [250, 106] width 9 height 9
click at [255, 110] on icon at bounding box center [250, 106] width 9 height 9
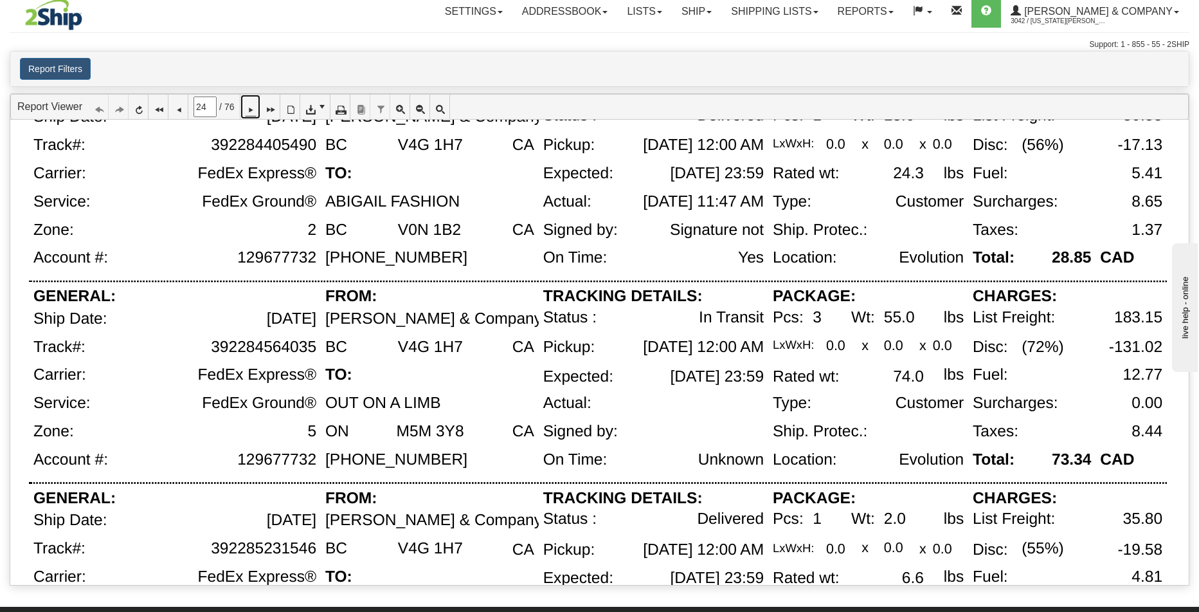
scroll to position [339, 0]
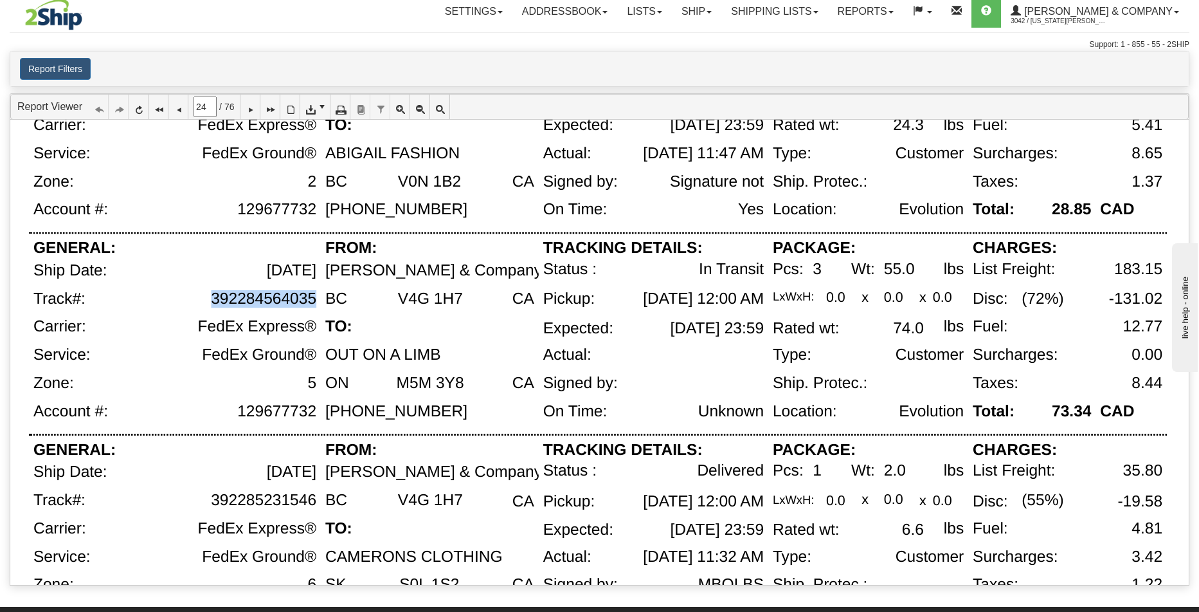
click at [316, 298] on div "392284564035" at bounding box center [208, 304] width 225 height 28
copy div "392284564035"
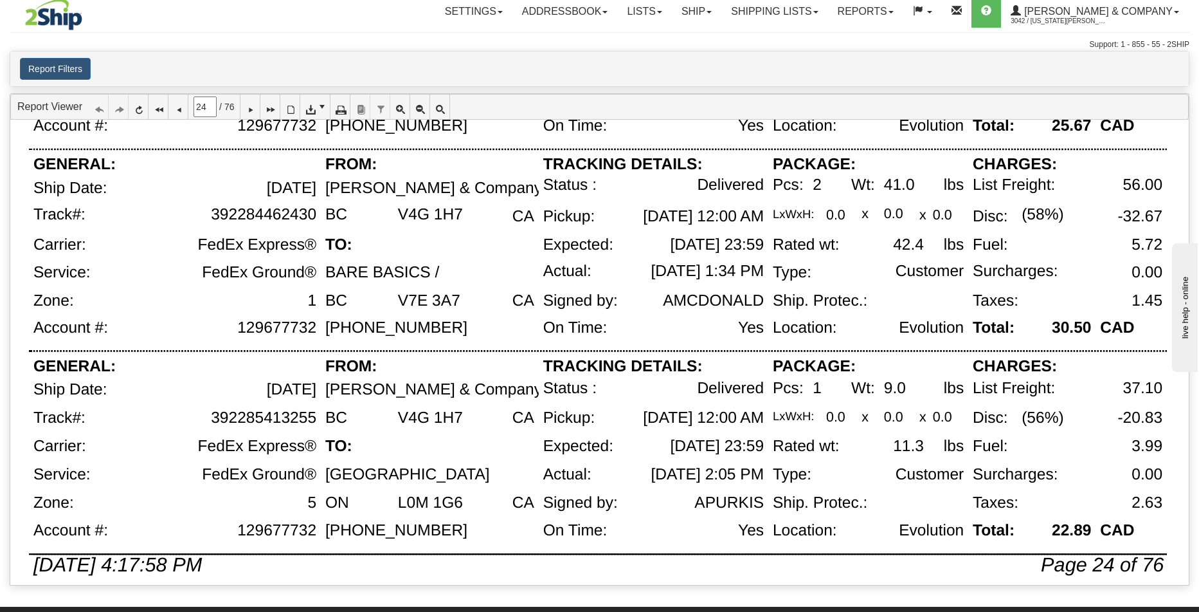
scroll to position [841, 0]
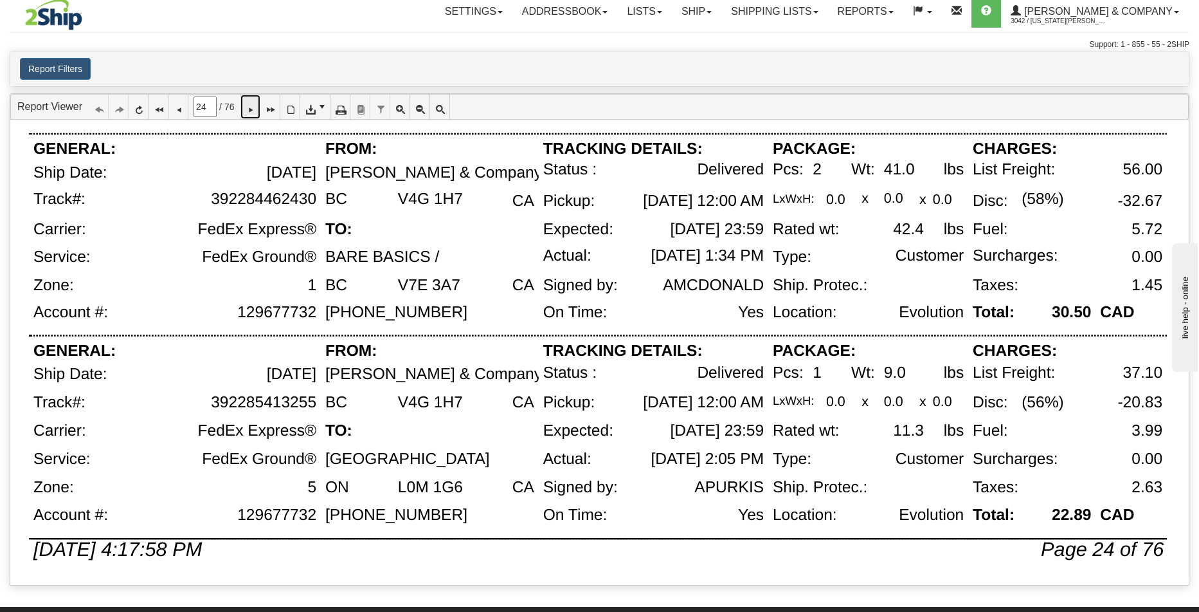
click at [255, 107] on icon at bounding box center [250, 106] width 9 height 9
click at [255, 111] on icon at bounding box center [250, 106] width 9 height 9
click at [260, 116] on link at bounding box center [251, 107] width 20 height 24
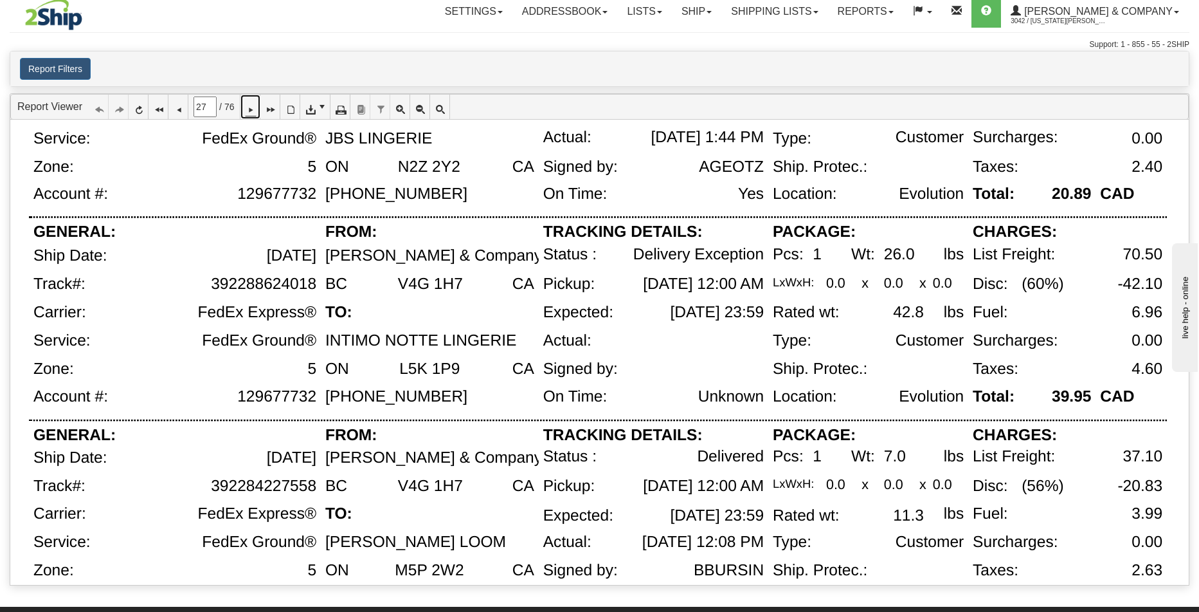
scroll to position [174, 0]
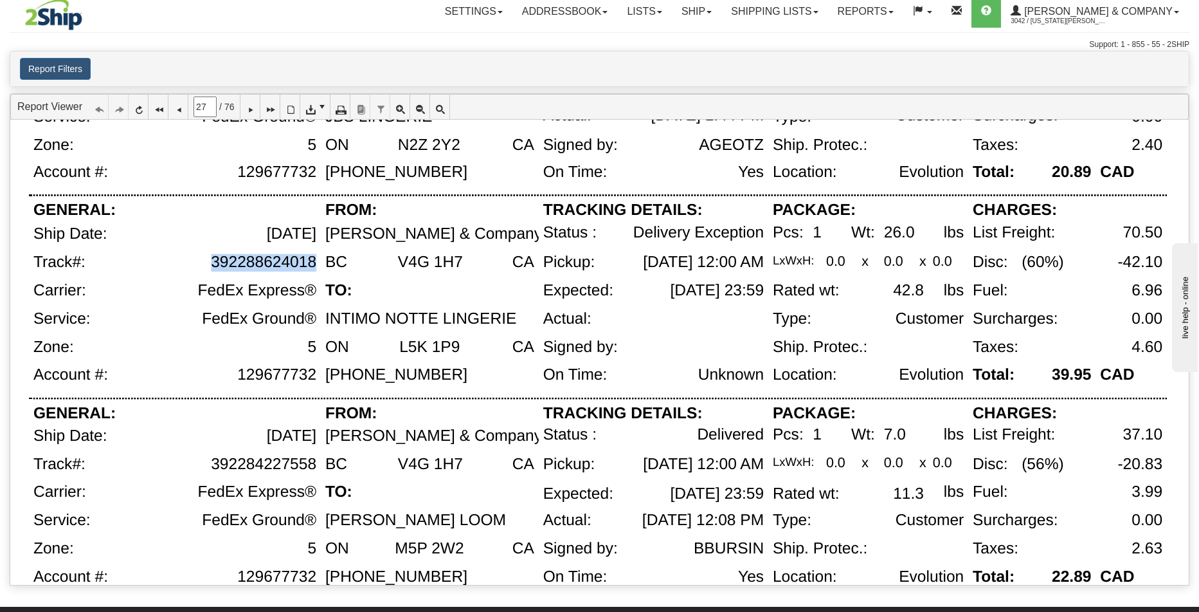
drag, startPoint x: 215, startPoint y: 261, endPoint x: 314, endPoint y: 261, distance: 99.7
click at [314, 261] on div "392288624018" at bounding box center [263, 262] width 105 height 18
copy div "392288624018"
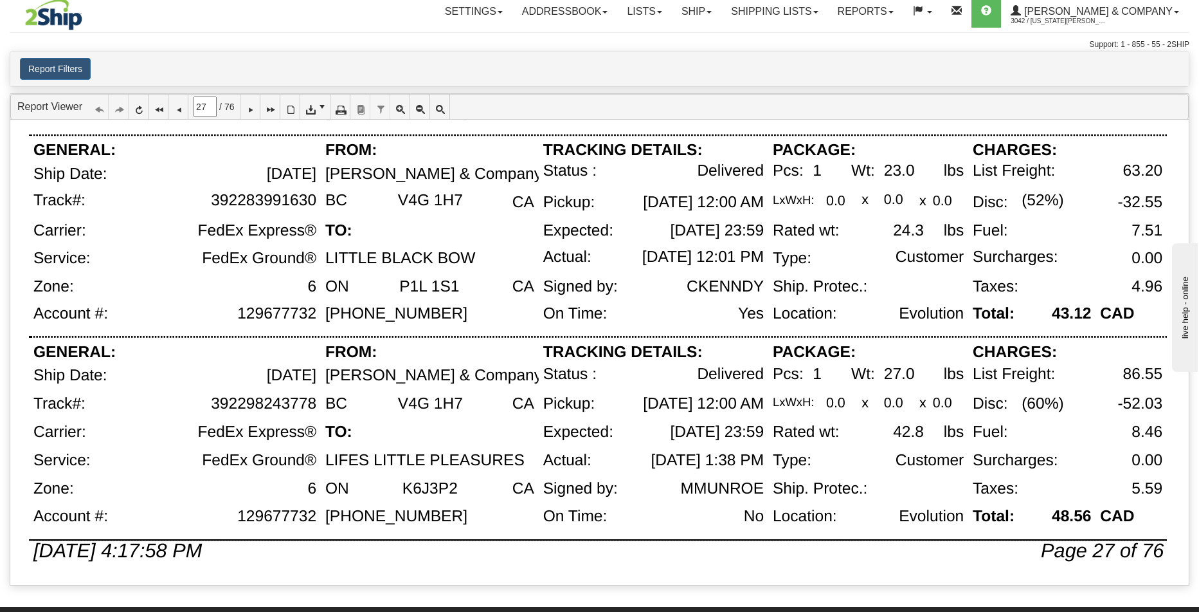
scroll to position [841, 0]
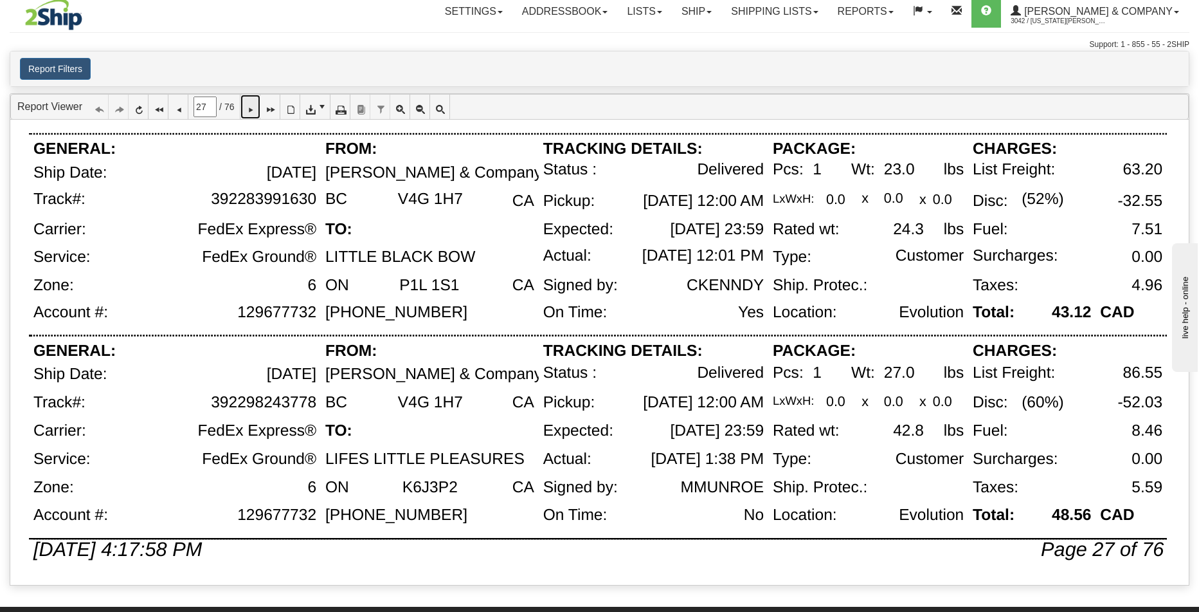
click at [255, 107] on icon at bounding box center [250, 106] width 9 height 9
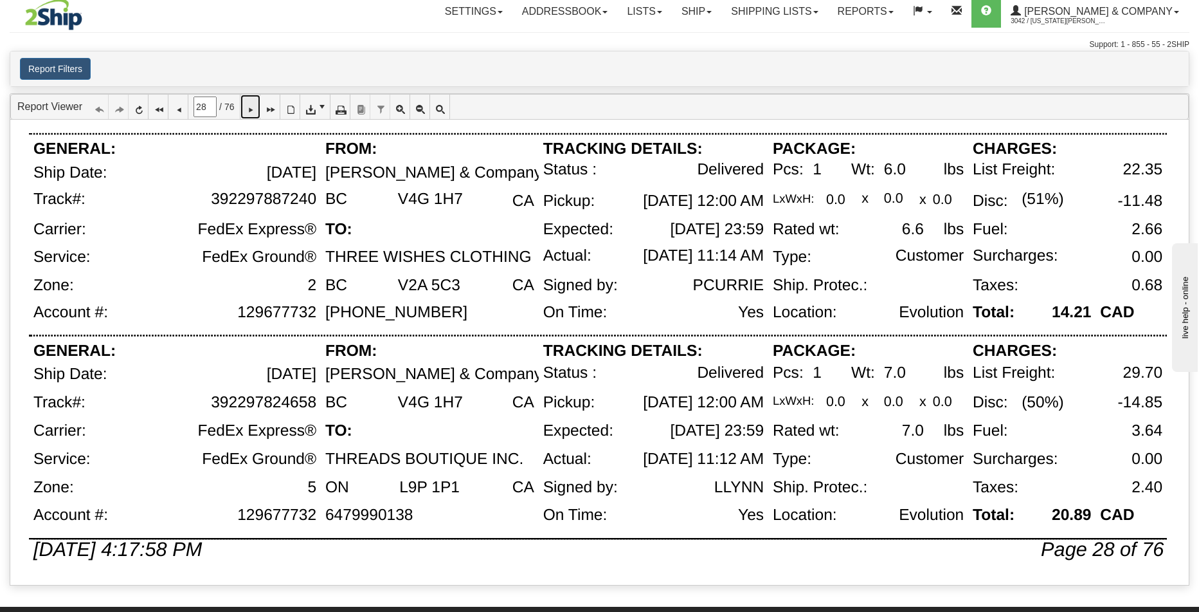
click at [255, 104] on icon at bounding box center [250, 106] width 9 height 9
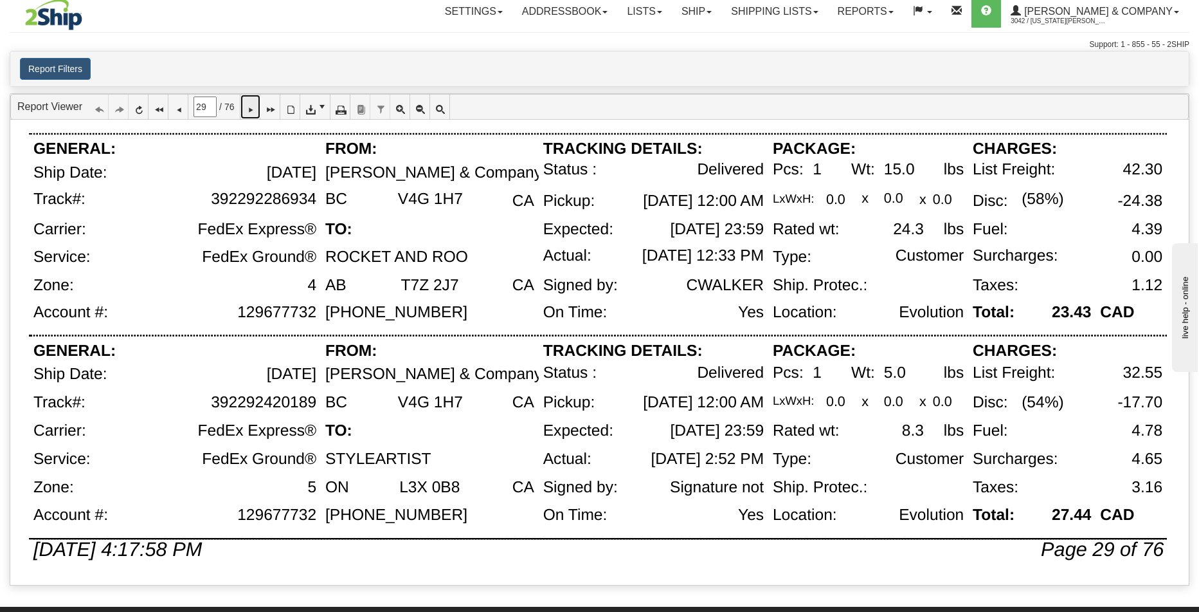
click at [255, 111] on icon at bounding box center [250, 106] width 9 height 9
click at [255, 97] on link at bounding box center [251, 107] width 20 height 24
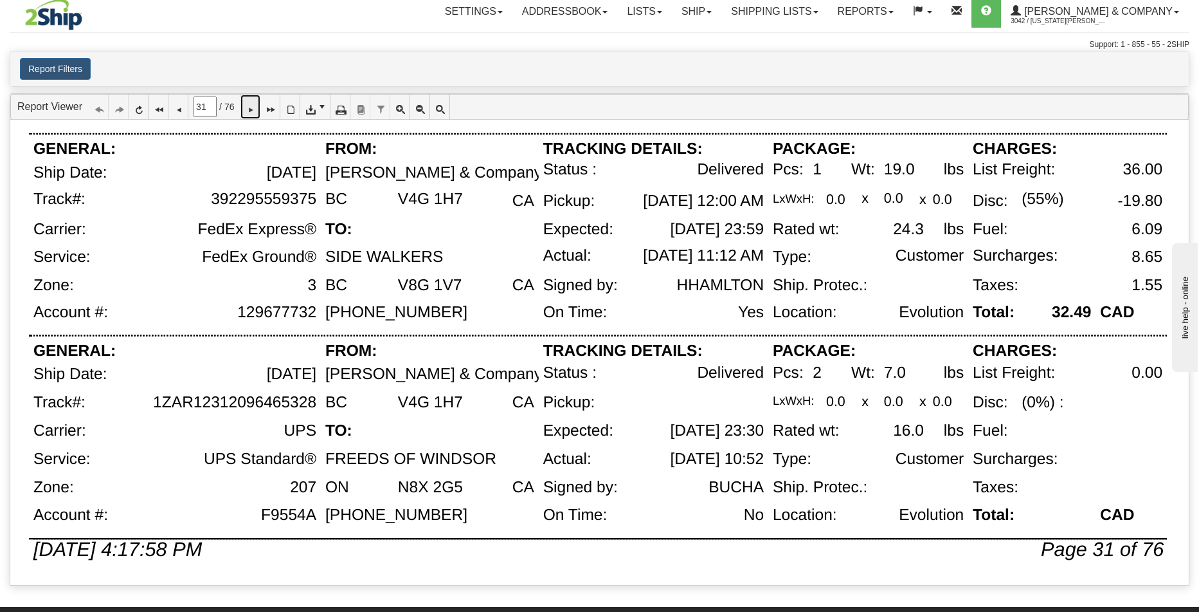
click at [253, 107] on icon at bounding box center [250, 106] width 9 height 9
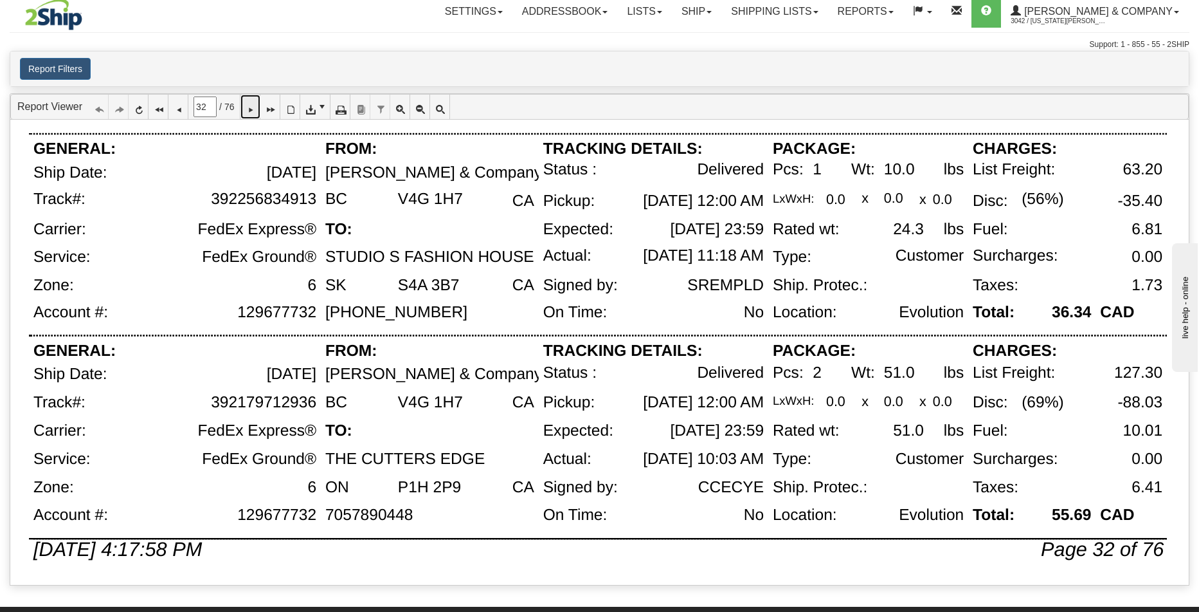
click at [253, 107] on icon at bounding box center [250, 106] width 9 height 9
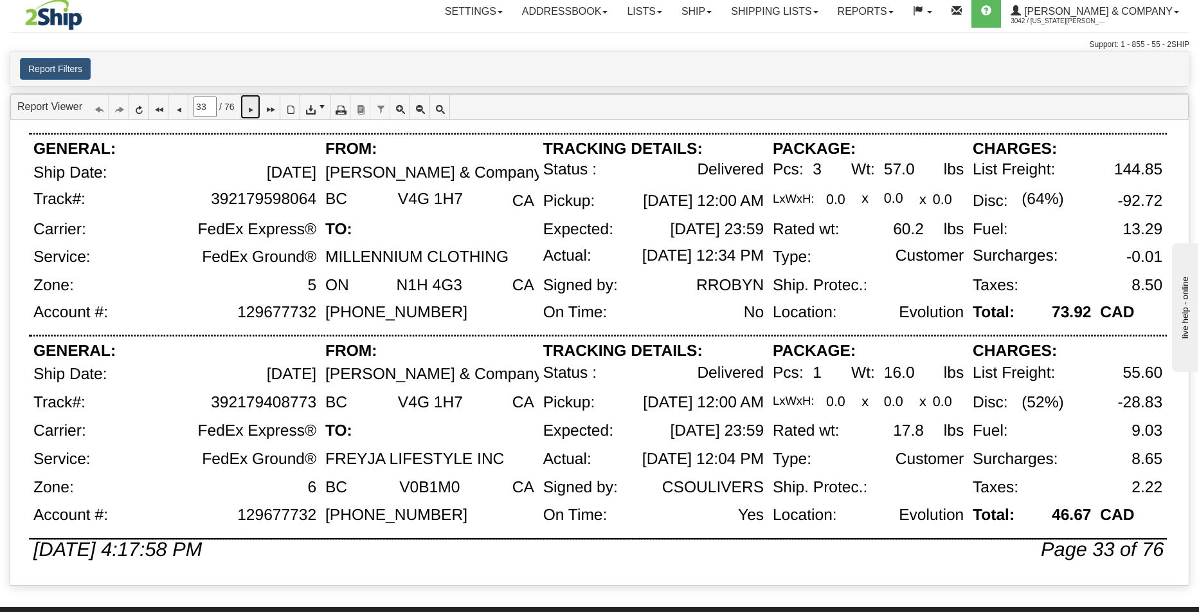
click at [255, 108] on icon at bounding box center [250, 106] width 9 height 9
click at [255, 109] on icon at bounding box center [250, 106] width 9 height 9
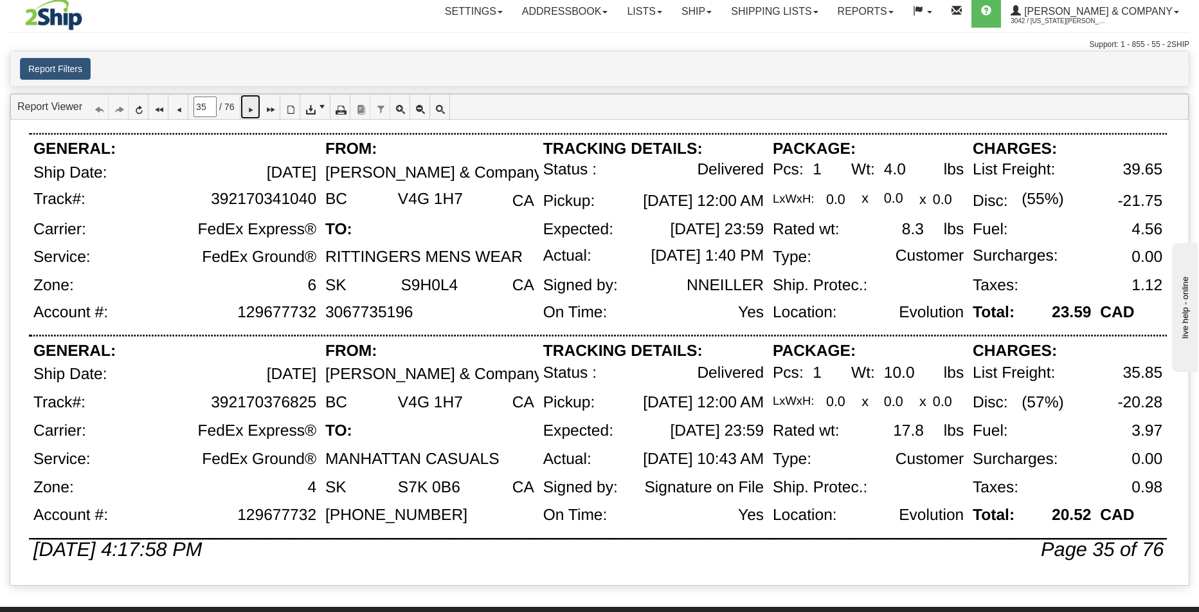
click at [252, 109] on link at bounding box center [251, 107] width 20 height 24
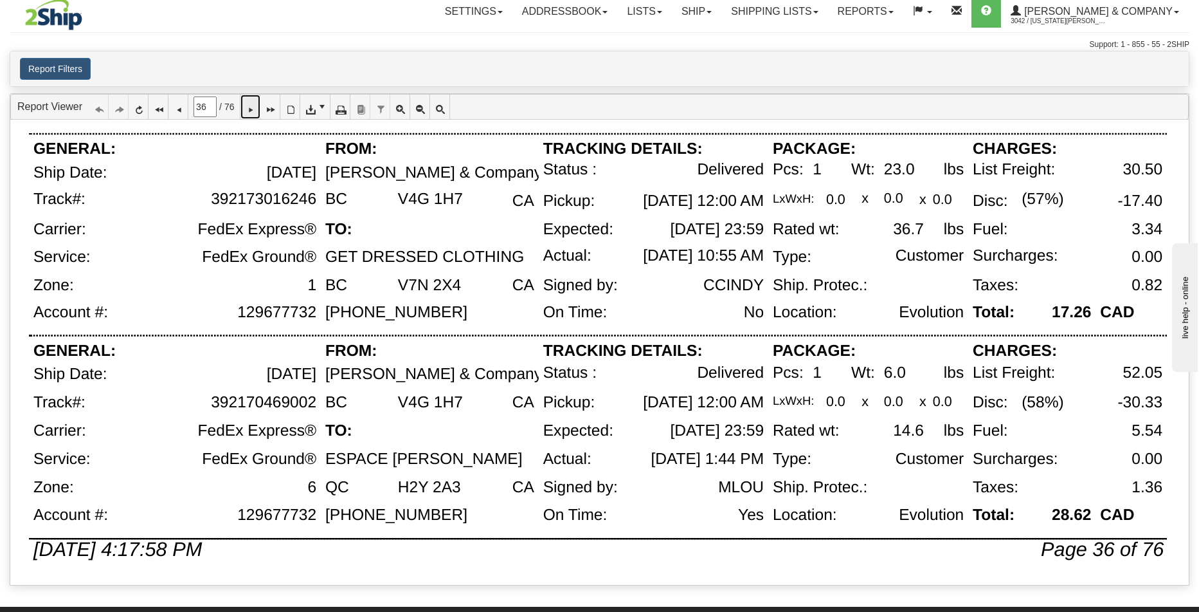
click at [255, 110] on icon at bounding box center [250, 106] width 9 height 9
click at [255, 107] on icon at bounding box center [250, 106] width 9 height 9
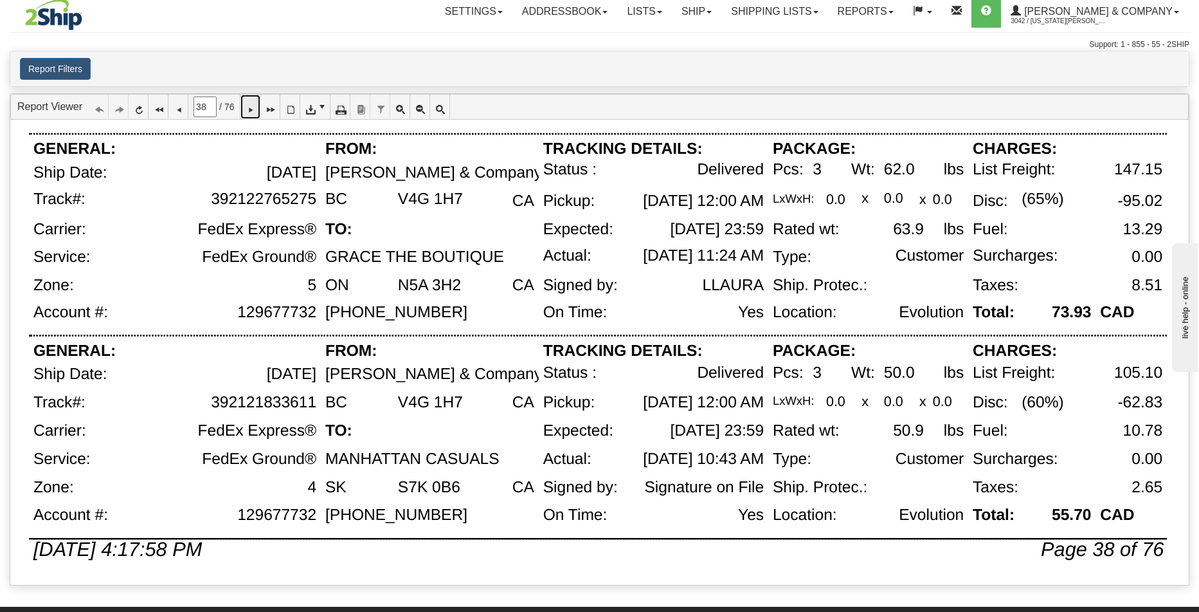
click at [255, 111] on icon at bounding box center [250, 106] width 9 height 9
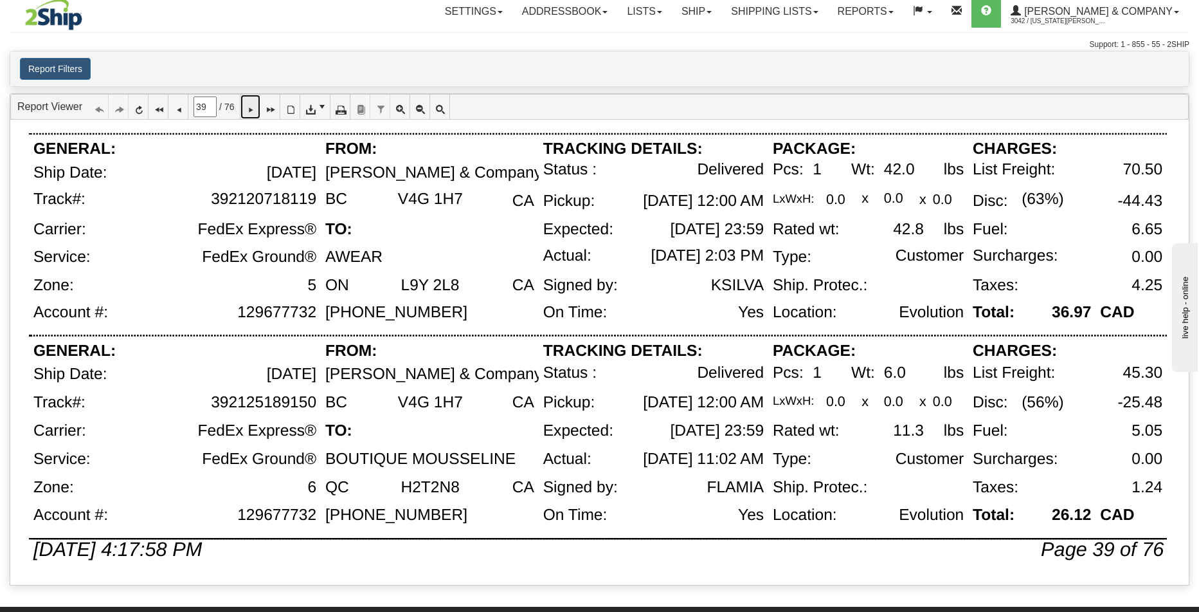
click at [255, 107] on icon at bounding box center [250, 106] width 9 height 9
click at [255, 111] on icon at bounding box center [250, 106] width 9 height 9
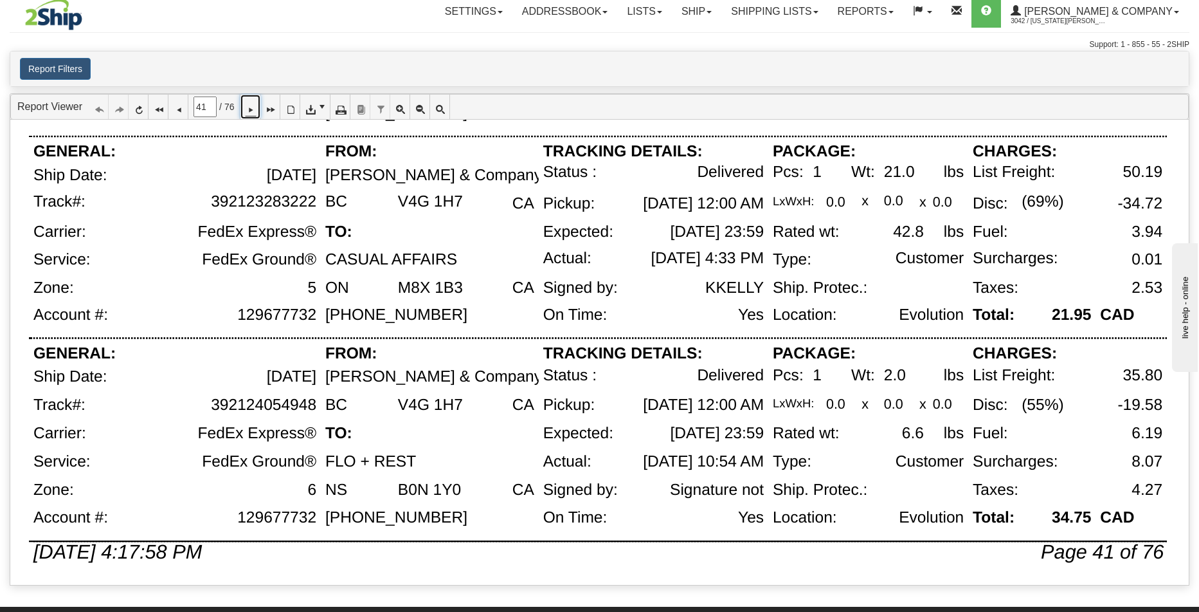
scroll to position [0, 0]
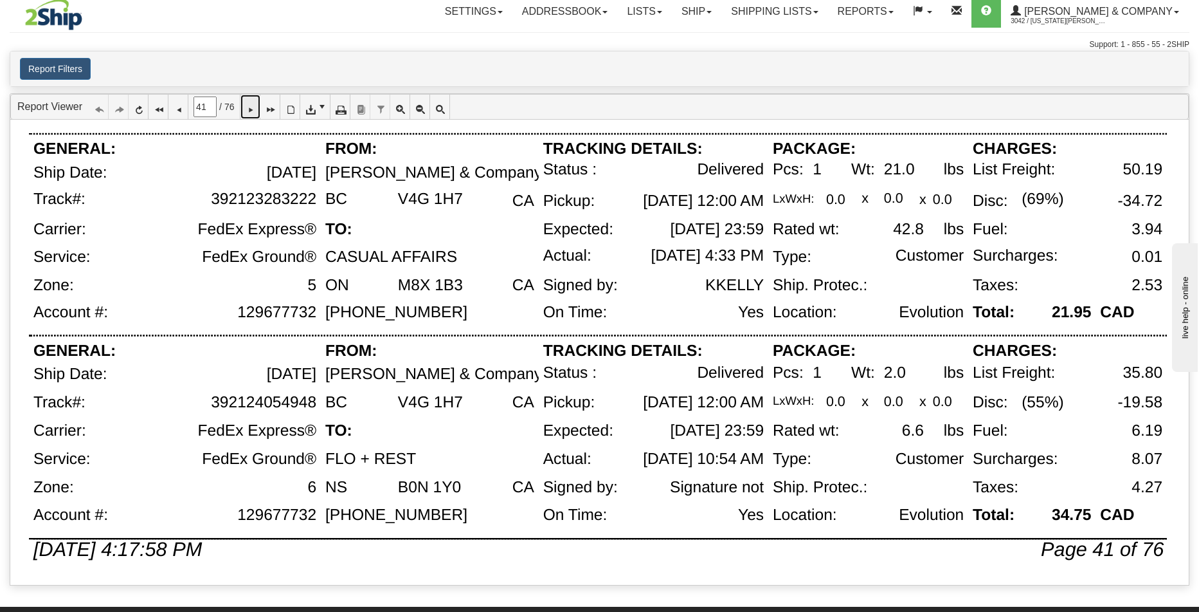
click at [255, 105] on icon at bounding box center [250, 106] width 9 height 9
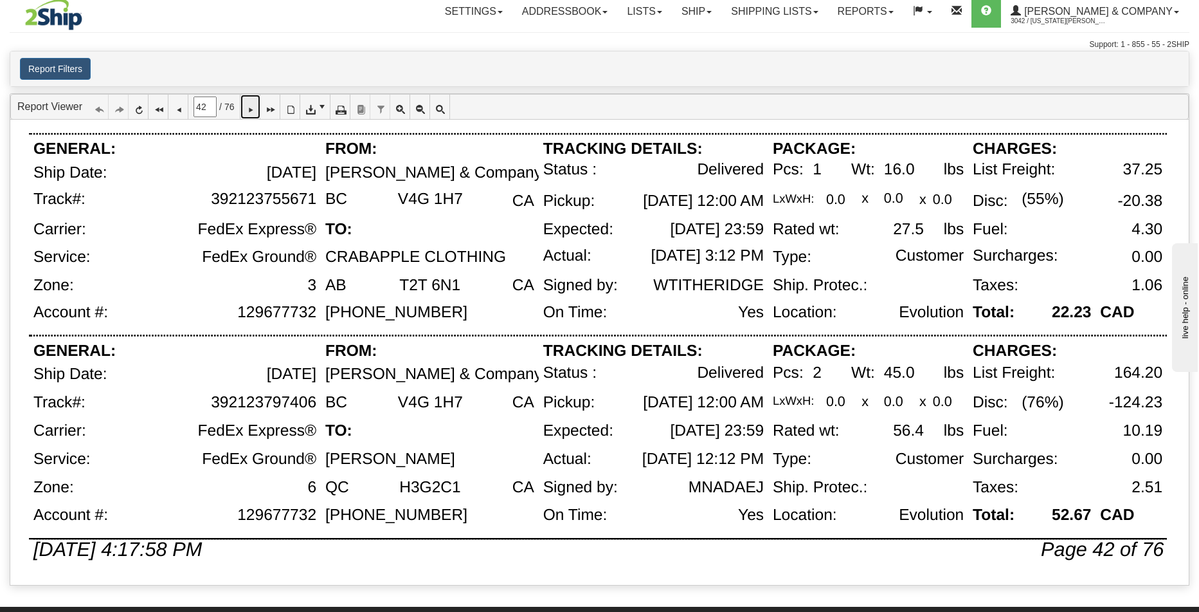
click at [255, 111] on icon at bounding box center [250, 106] width 9 height 9
click at [255, 110] on icon at bounding box center [250, 106] width 9 height 9
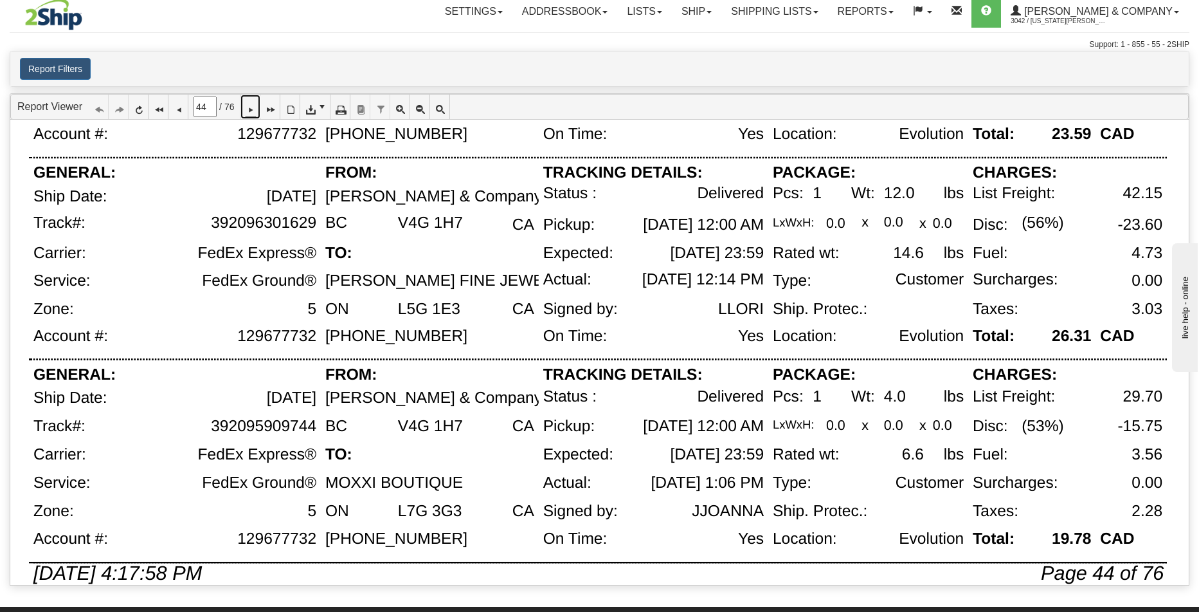
scroll to position [841, 0]
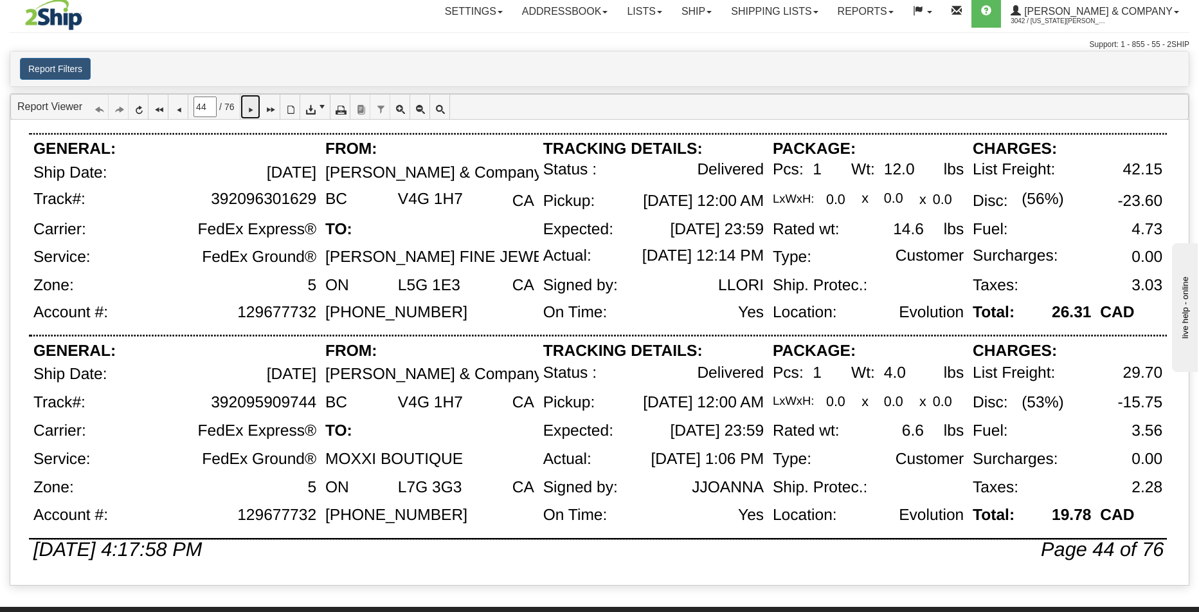
click at [253, 111] on icon at bounding box center [250, 106] width 9 height 9
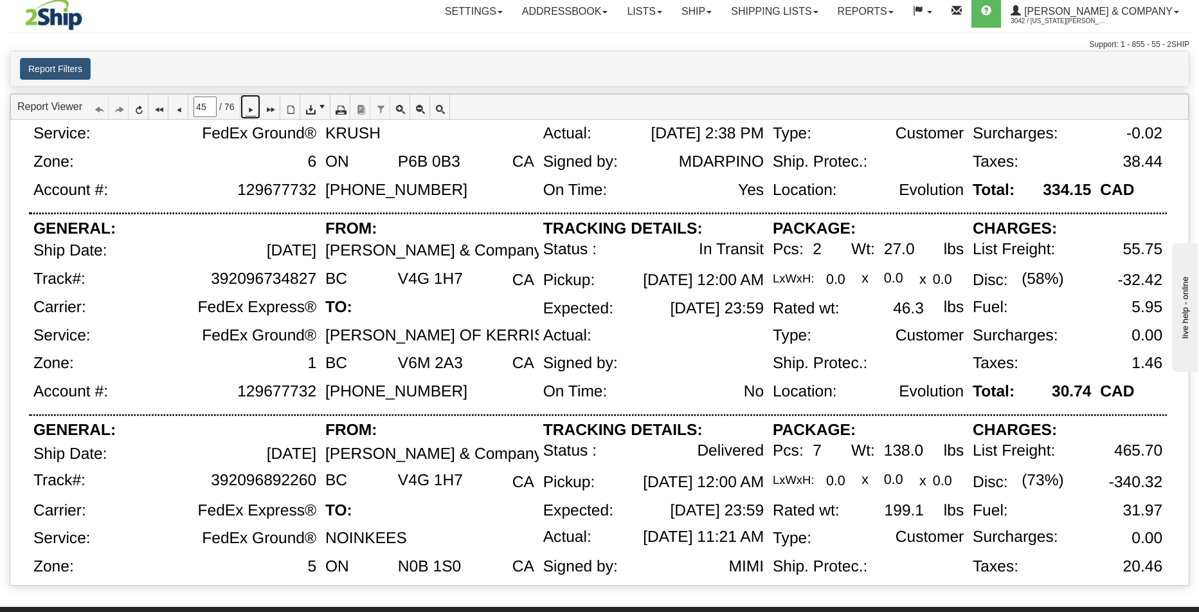
scroll to position [500, 0]
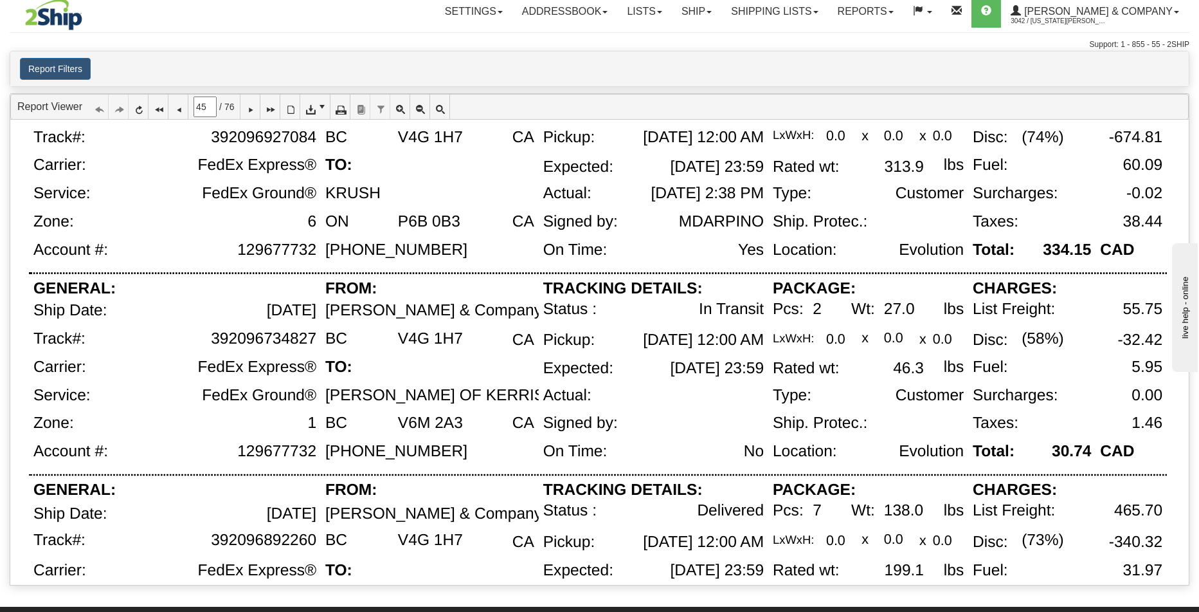
click at [223, 343] on div "392096734827" at bounding box center [263, 339] width 105 height 18
drag, startPoint x: 214, startPoint y: 341, endPoint x: 314, endPoint y: 340, distance: 99.7
click at [314, 340] on div "392096734827" at bounding box center [263, 339] width 105 height 18
copy div "392096734827"
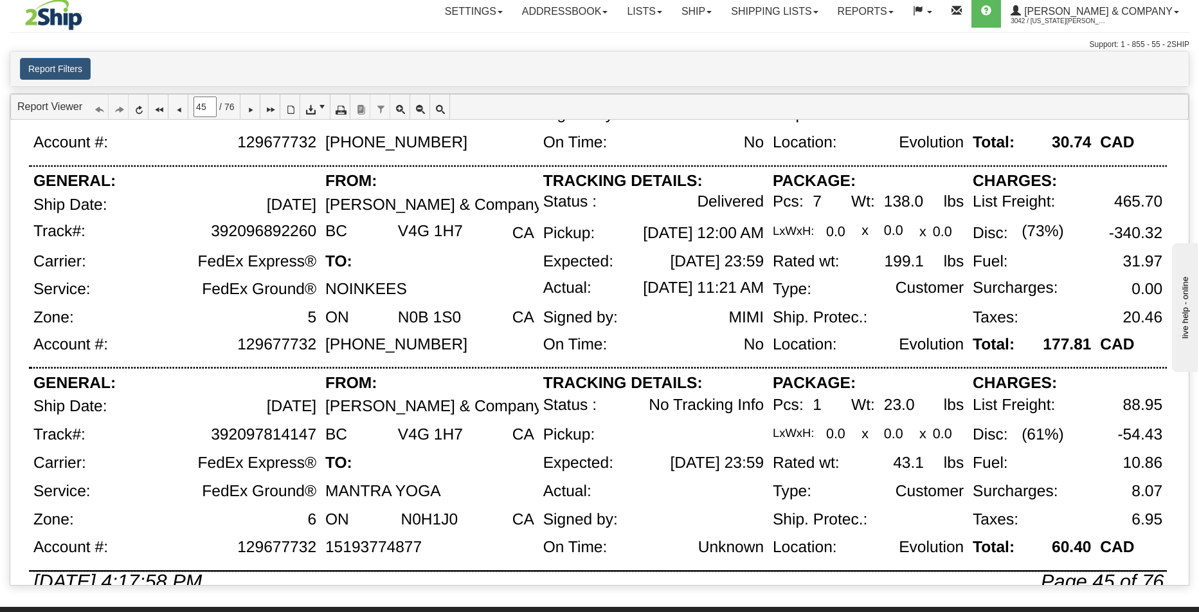
scroll to position [841, 0]
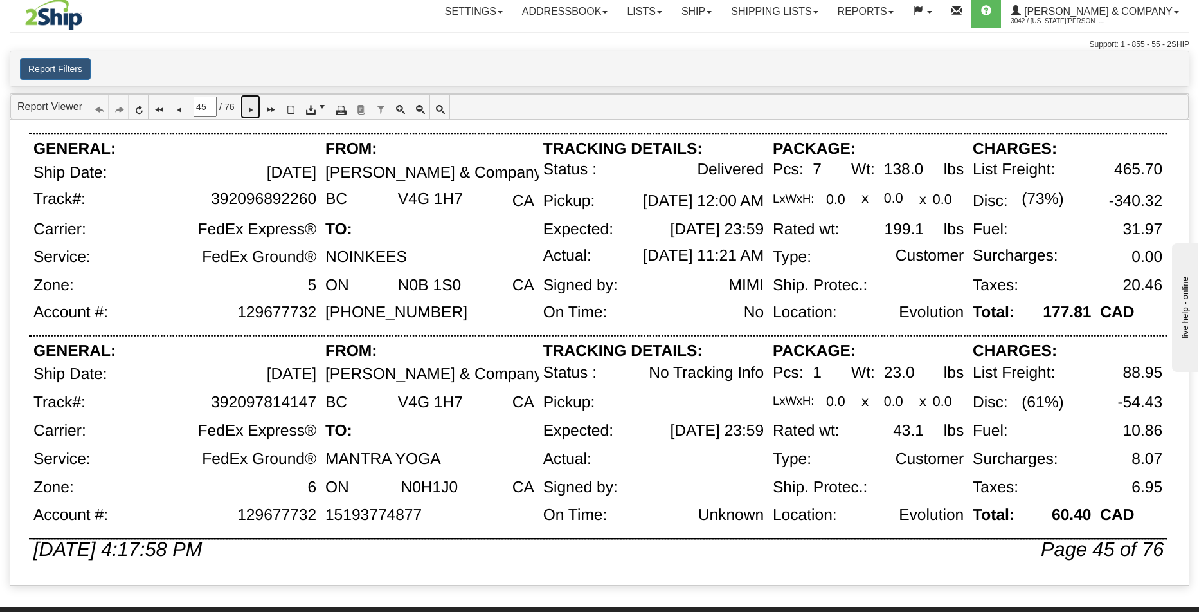
click at [255, 107] on icon at bounding box center [250, 106] width 9 height 9
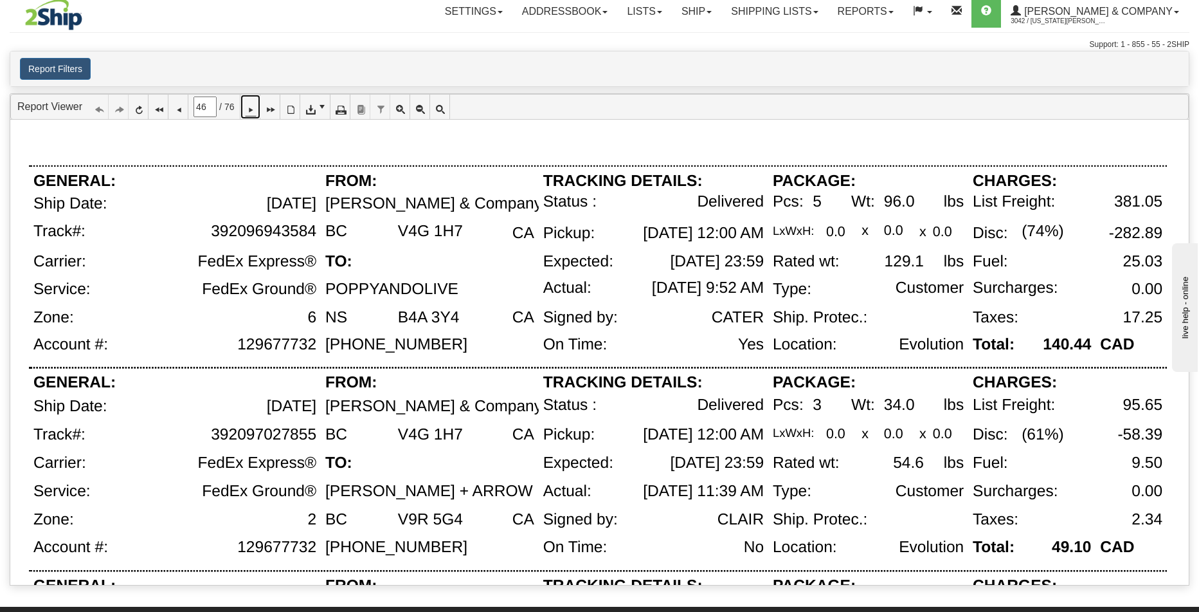
scroll to position [0, 0]
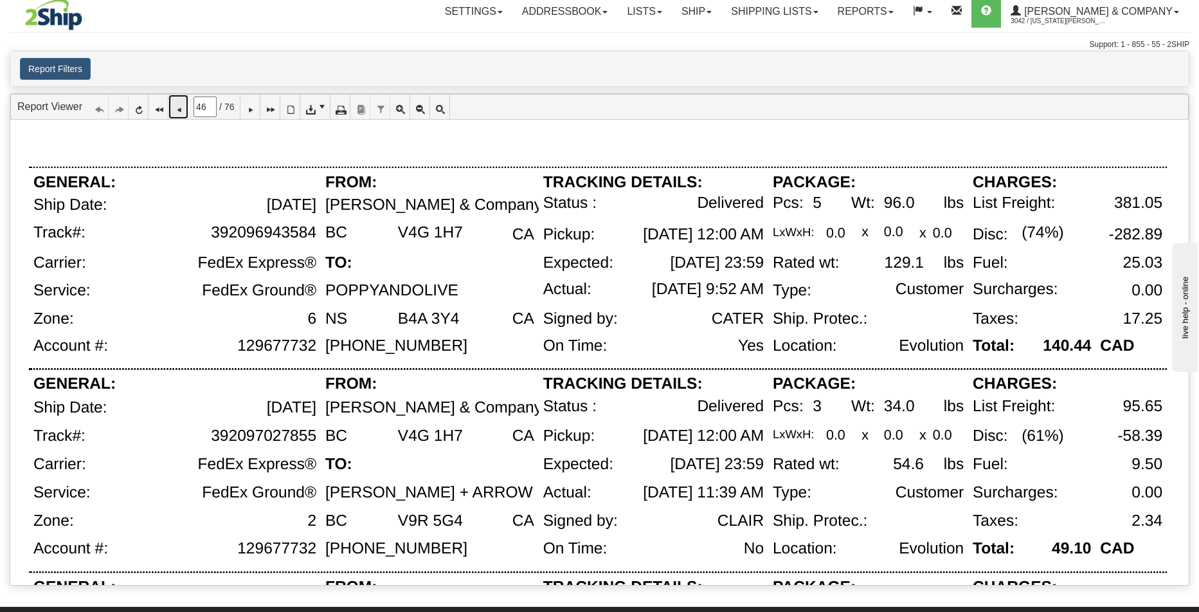
click at [183, 108] on icon at bounding box center [178, 106] width 9 height 9
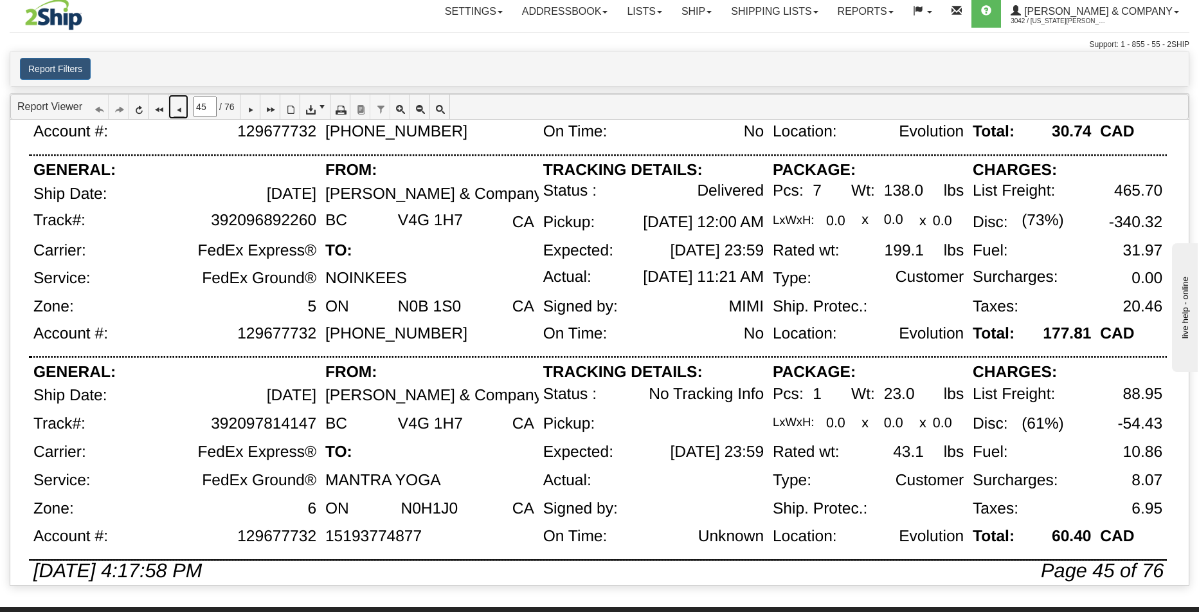
scroll to position [841, 0]
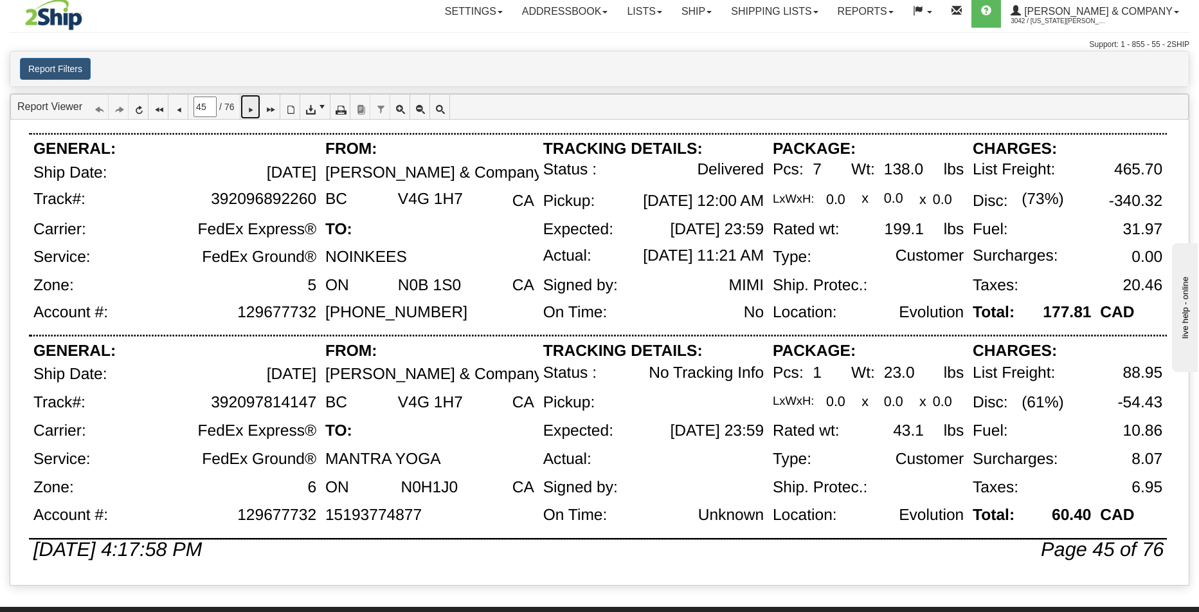
click at [255, 111] on icon at bounding box center [250, 106] width 9 height 9
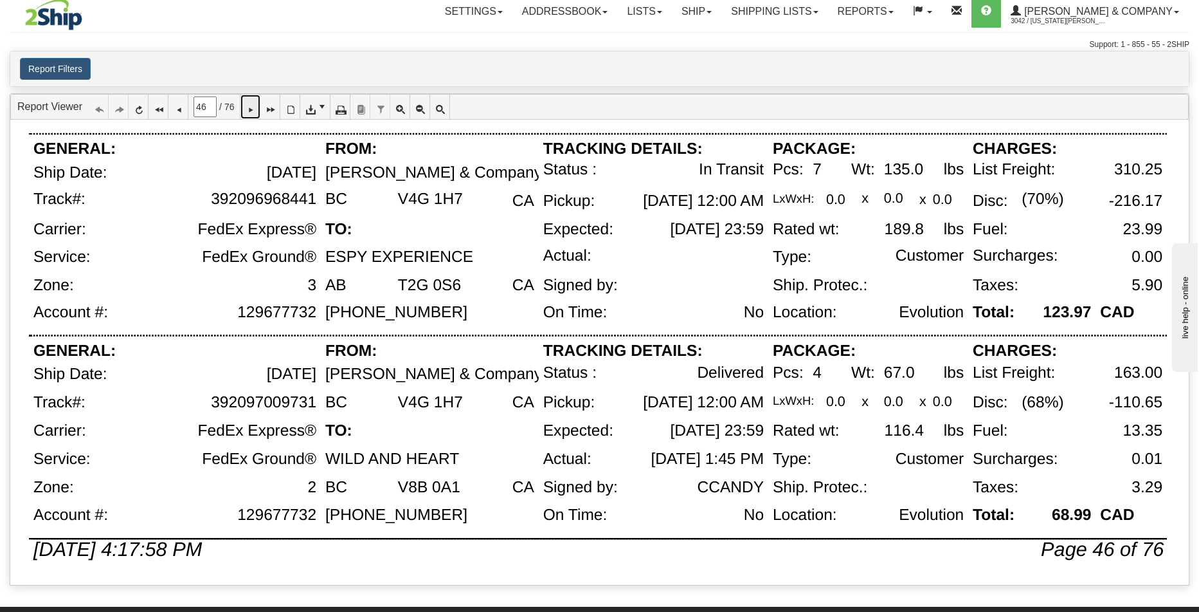
click at [255, 107] on icon at bounding box center [250, 106] width 9 height 9
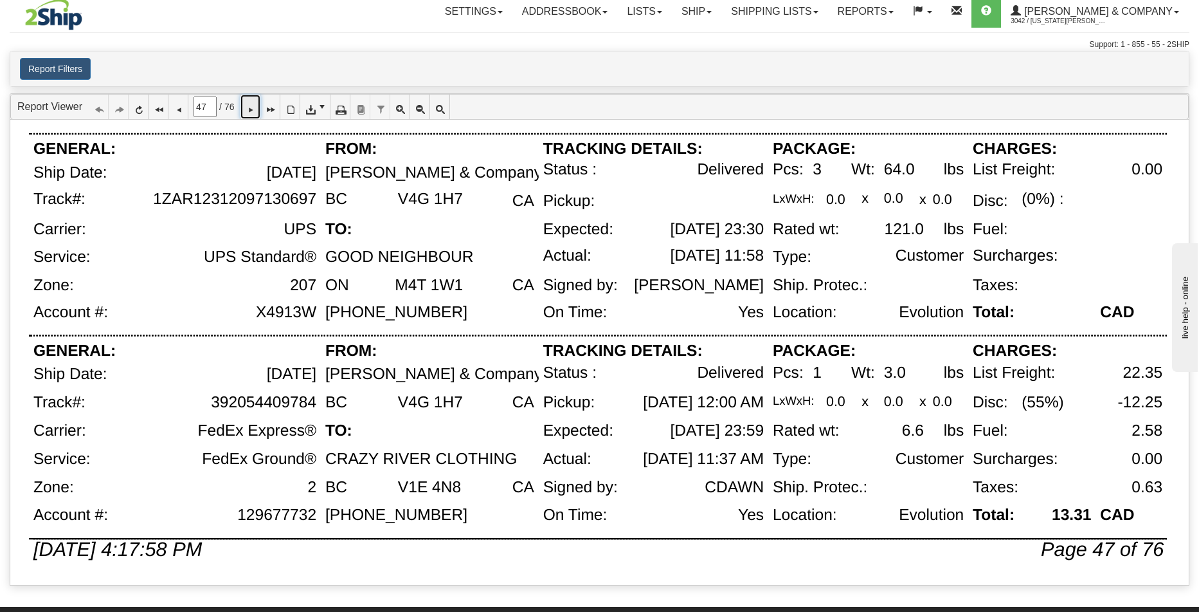
scroll to position [0, 0]
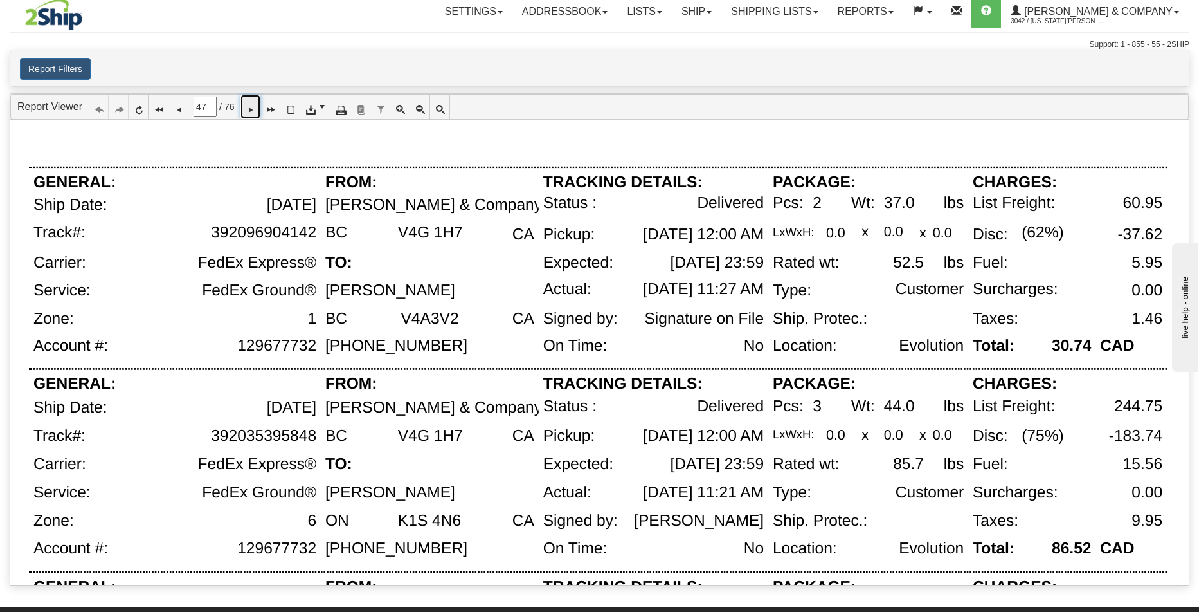
click at [255, 108] on icon at bounding box center [250, 106] width 9 height 9
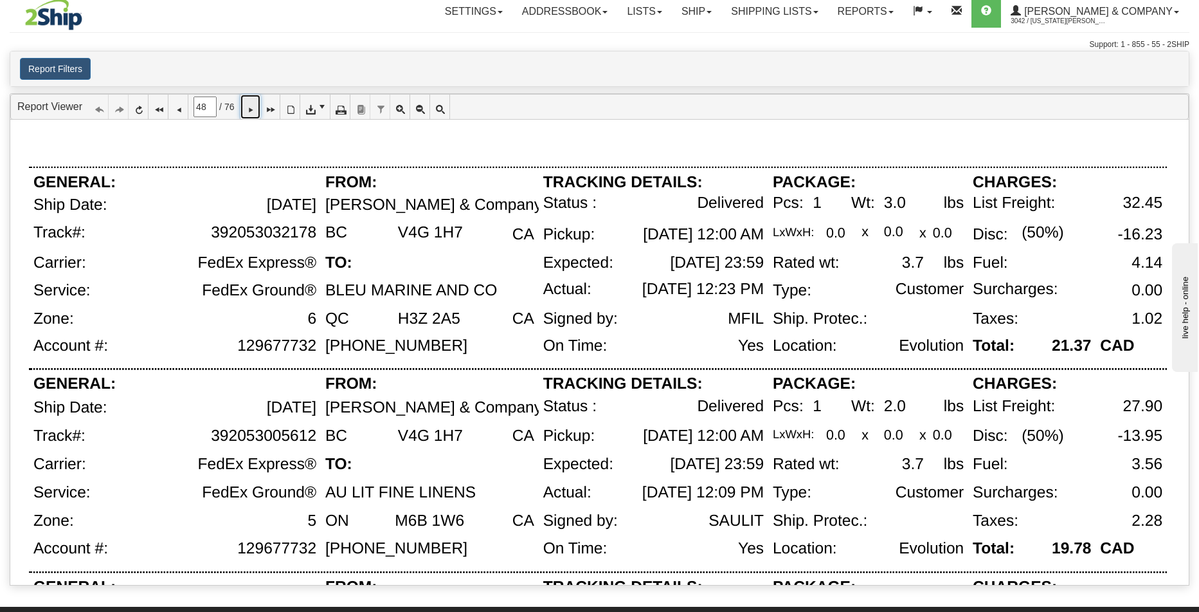
click at [255, 108] on icon at bounding box center [250, 106] width 9 height 9
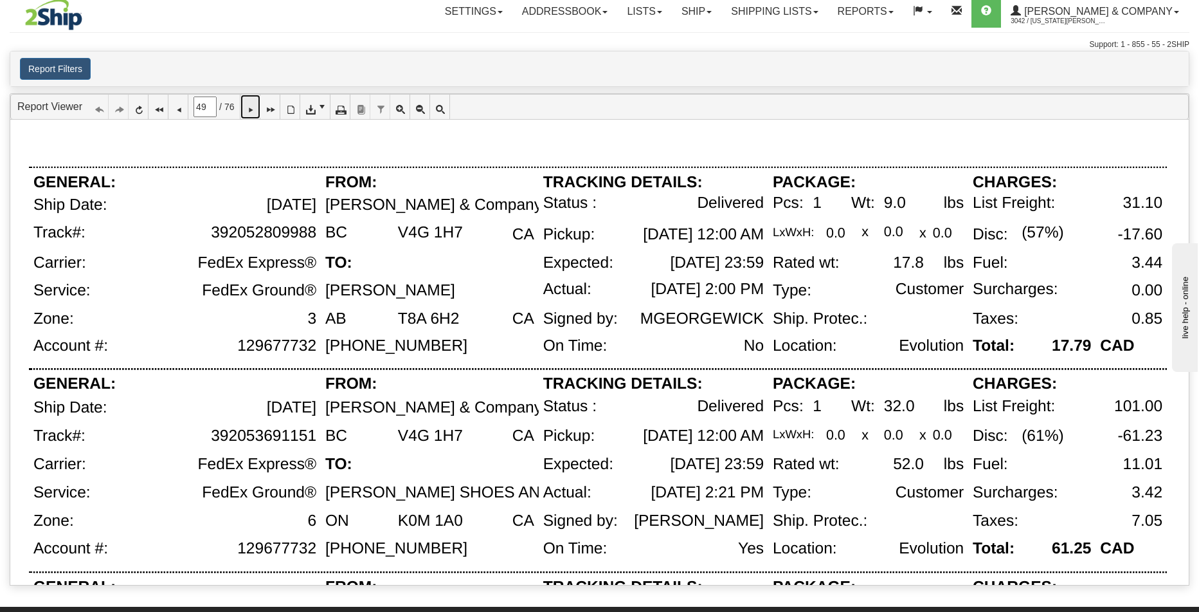
click at [255, 108] on icon at bounding box center [250, 106] width 9 height 9
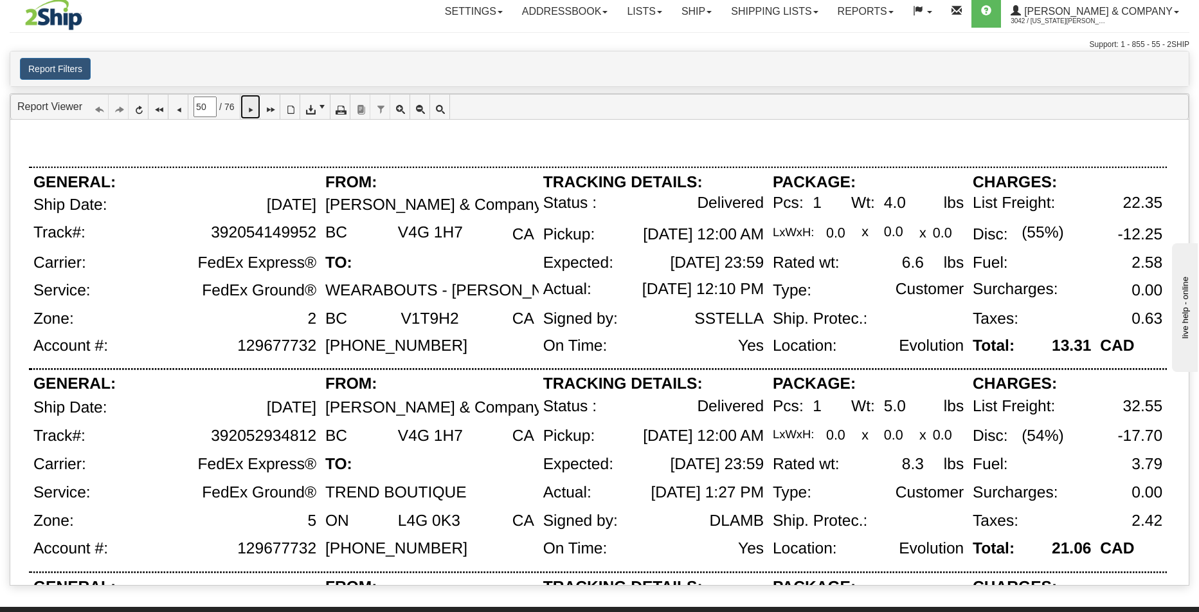
click at [255, 108] on icon at bounding box center [250, 106] width 9 height 9
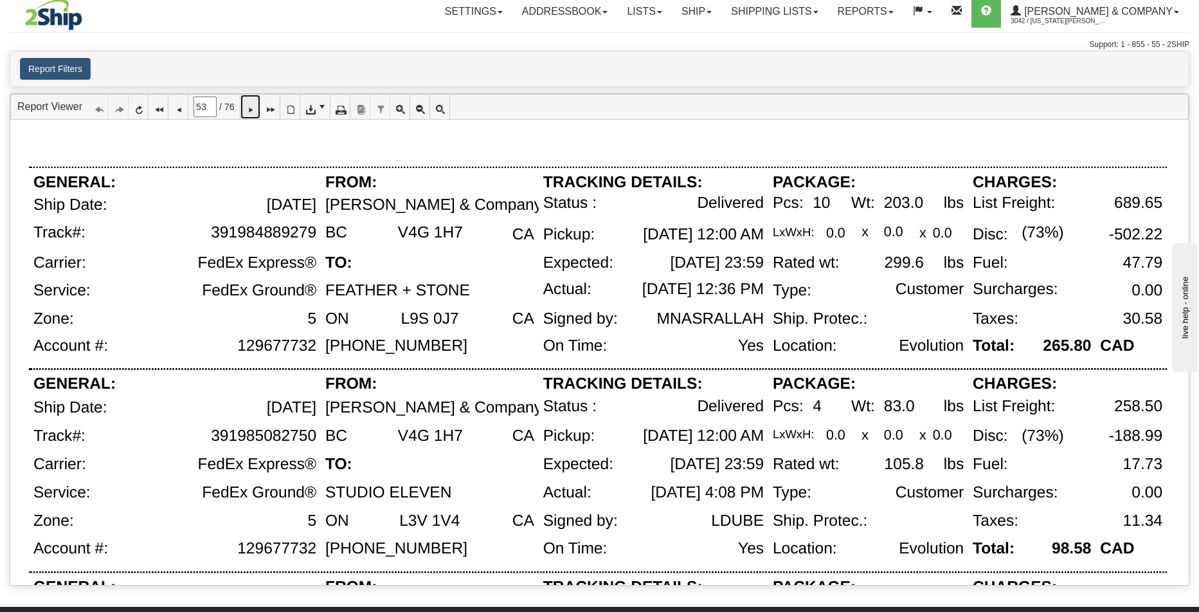
click at [255, 108] on icon at bounding box center [250, 106] width 9 height 9
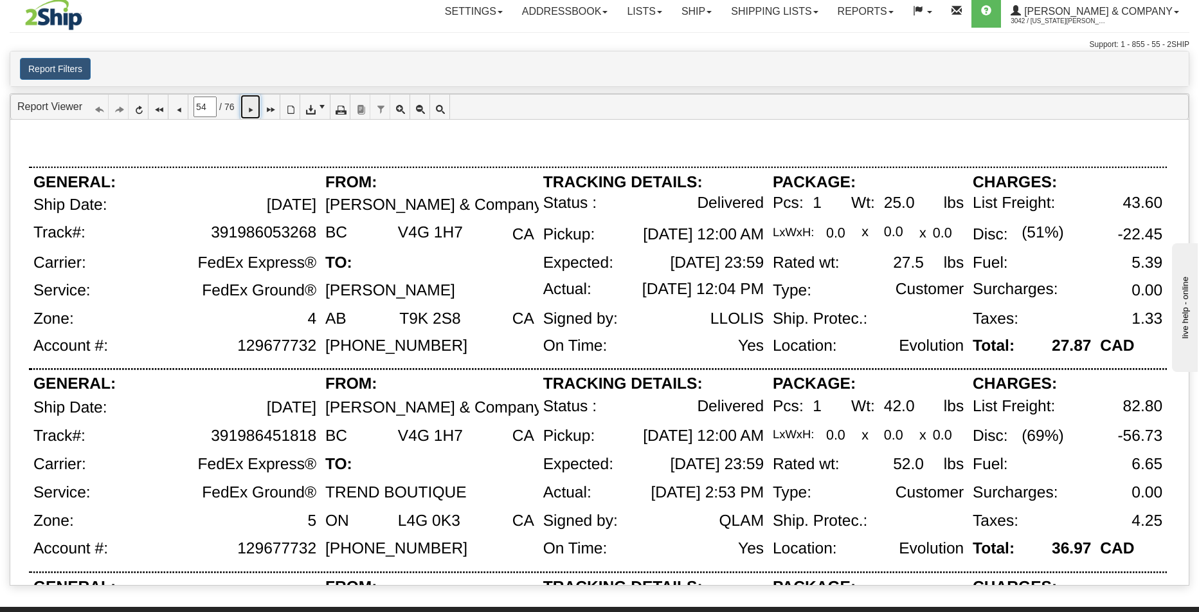
click at [255, 108] on icon at bounding box center [250, 106] width 9 height 9
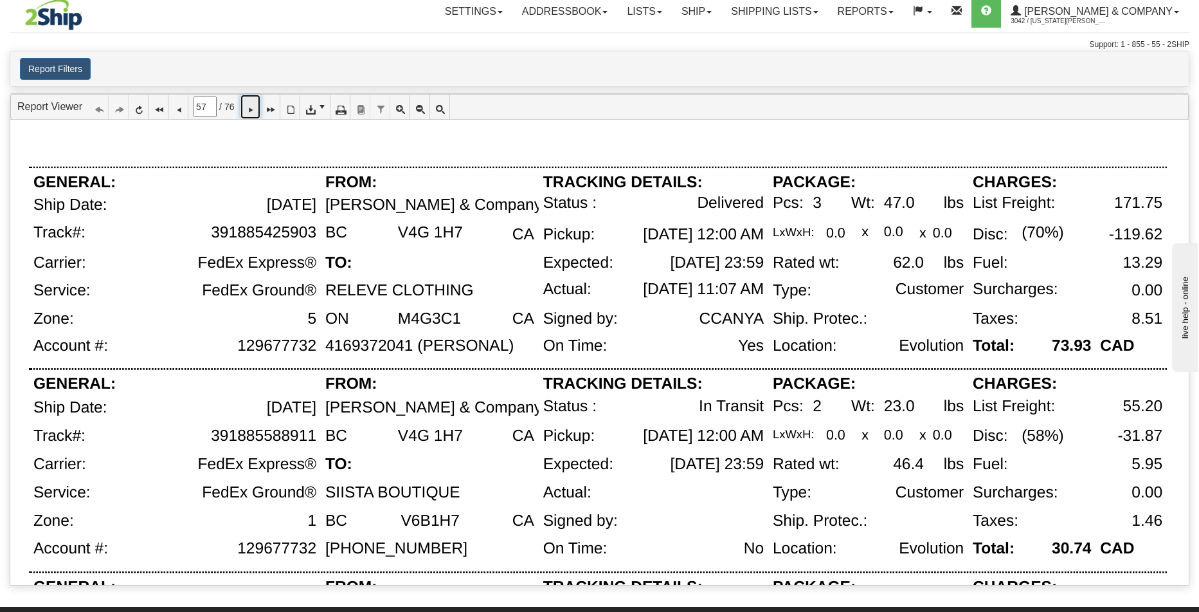
click at [255, 108] on icon at bounding box center [250, 106] width 9 height 9
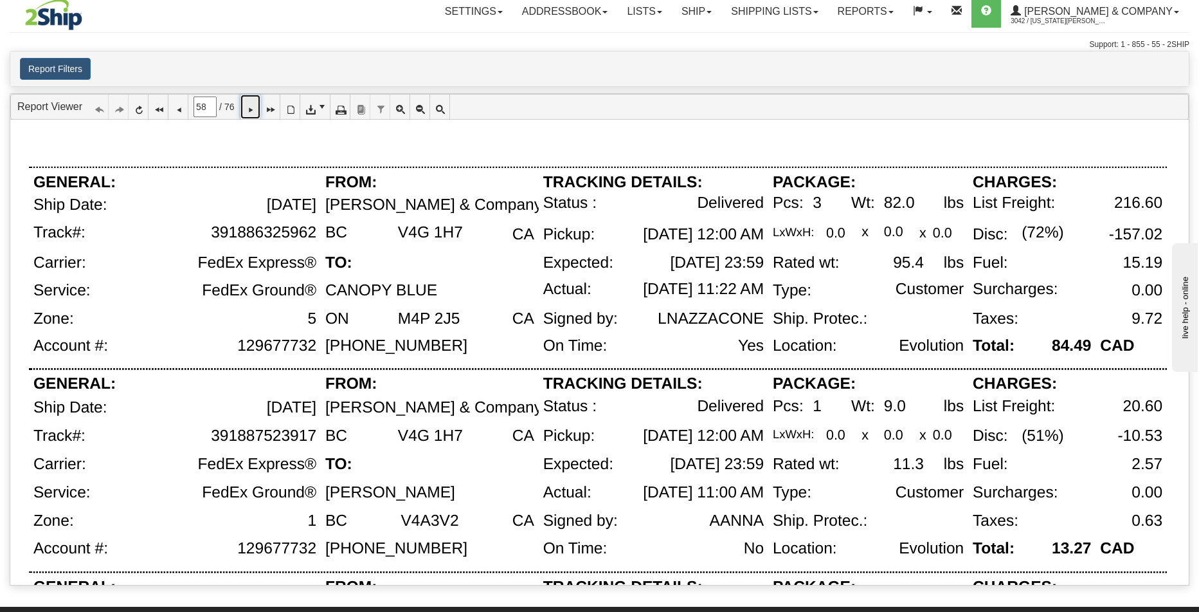
click at [255, 108] on icon at bounding box center [250, 106] width 9 height 9
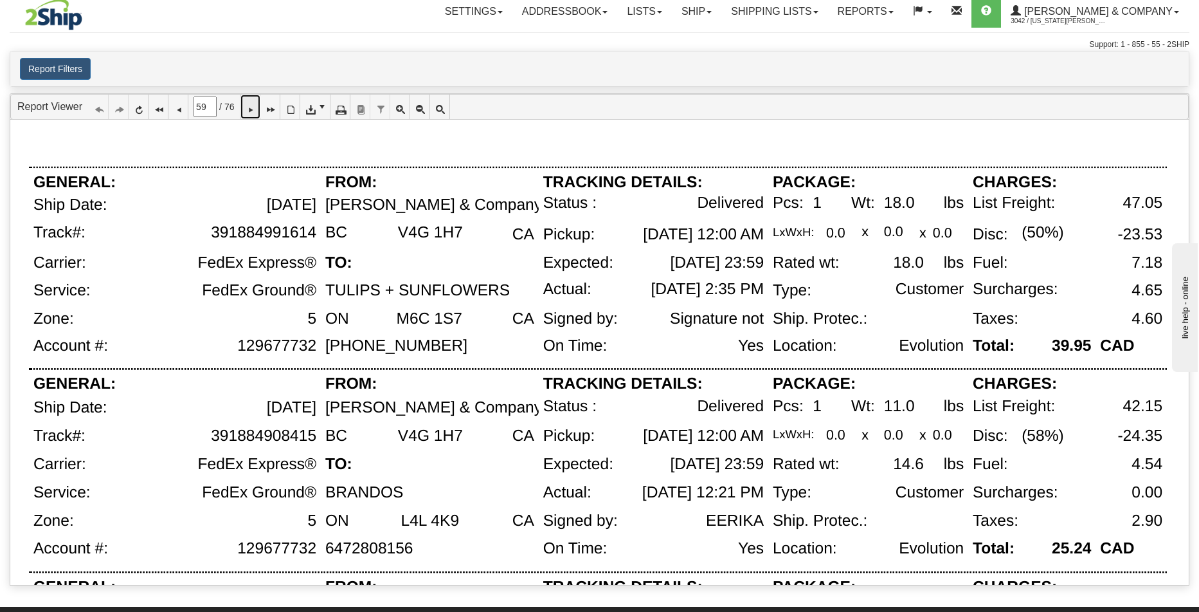
click at [255, 108] on icon at bounding box center [250, 106] width 9 height 9
type input "60"
